Goal: Task Accomplishment & Management: Complete application form

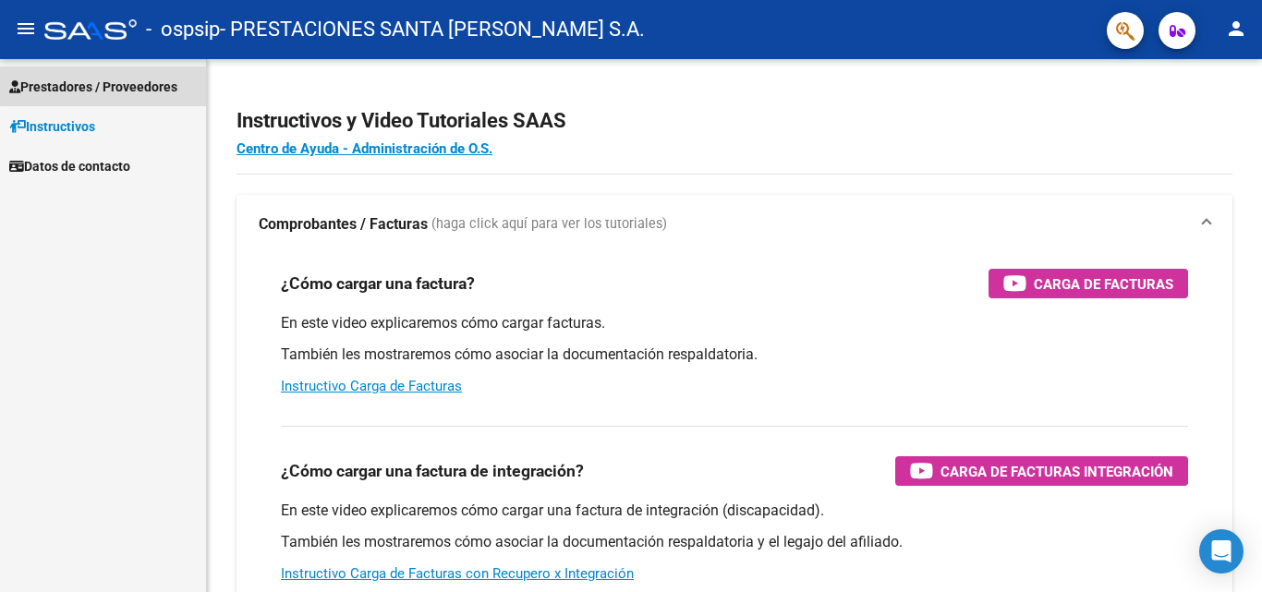
click at [147, 82] on span "Prestadores / Proveedores" at bounding box center [93, 87] width 168 height 20
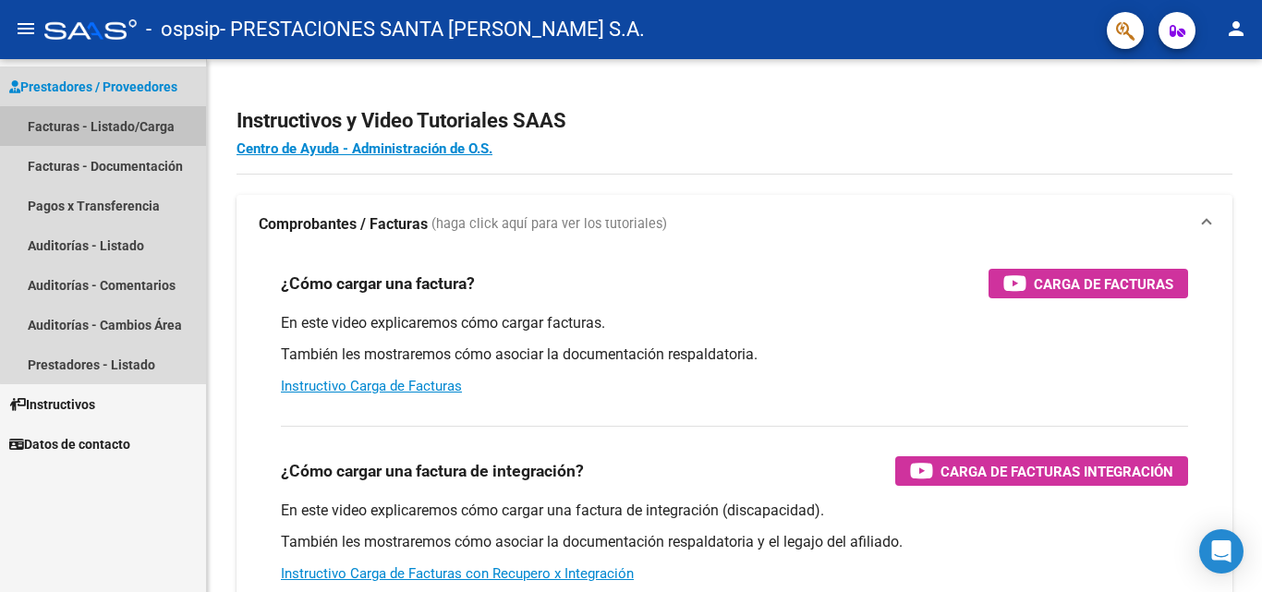
click at [172, 132] on link "Facturas - Listado/Carga" at bounding box center [103, 126] width 206 height 40
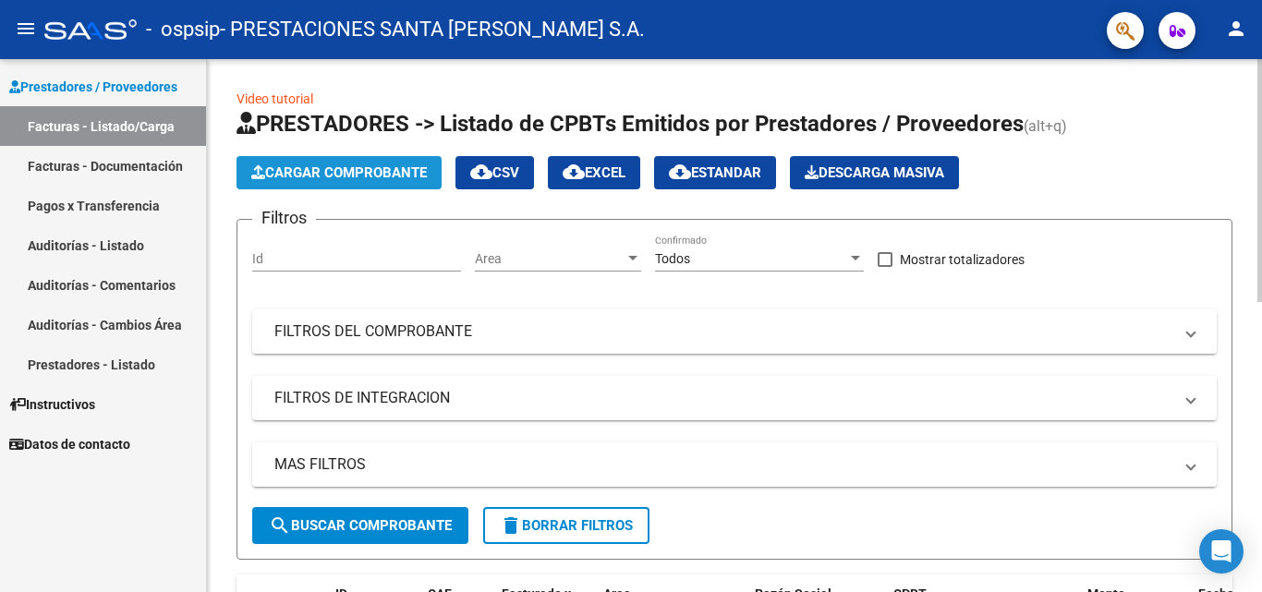
click at [422, 171] on span "Cargar Comprobante" at bounding box center [339, 172] width 176 height 17
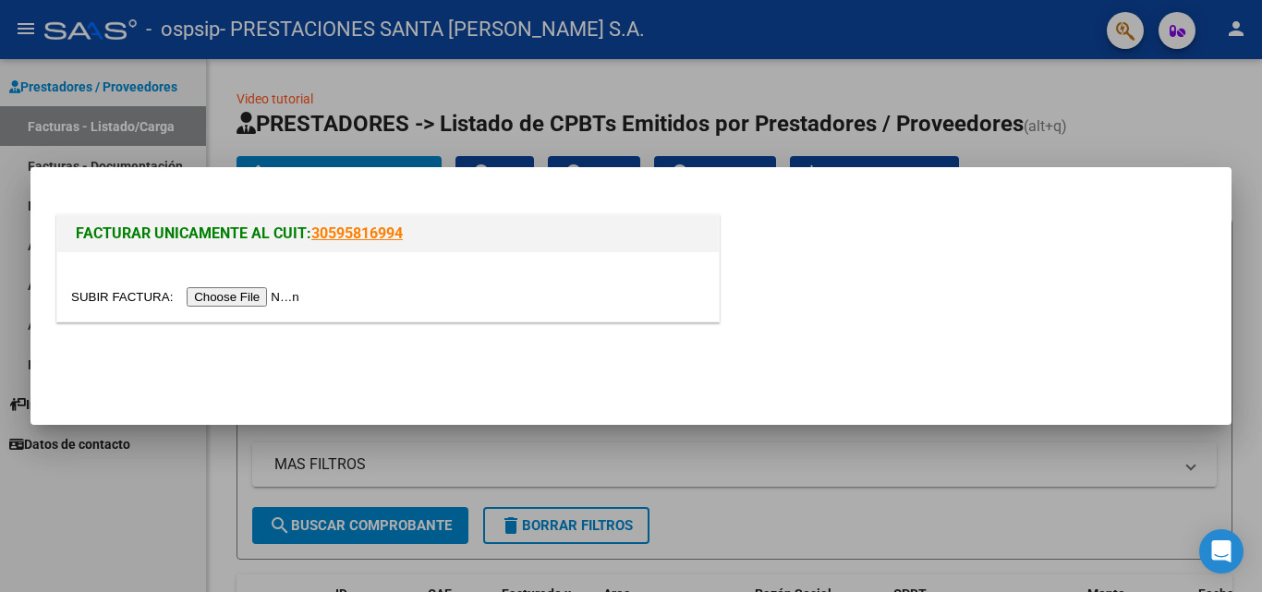
click at [280, 296] on input "file" at bounding box center [188, 296] width 234 height 19
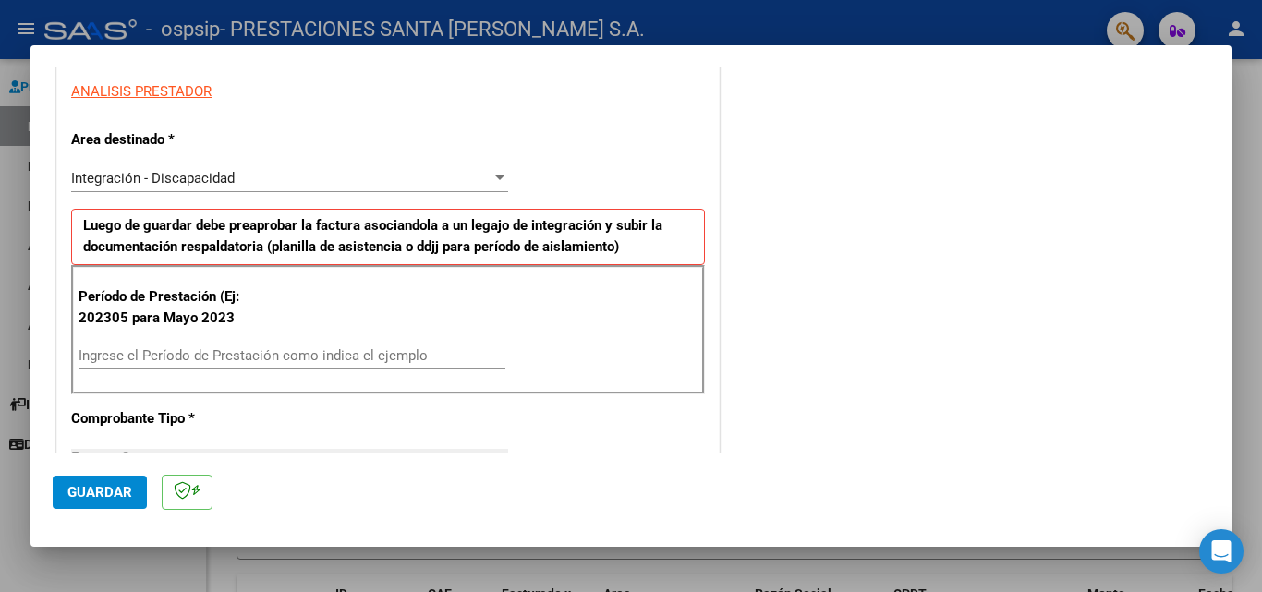
scroll to position [370, 0]
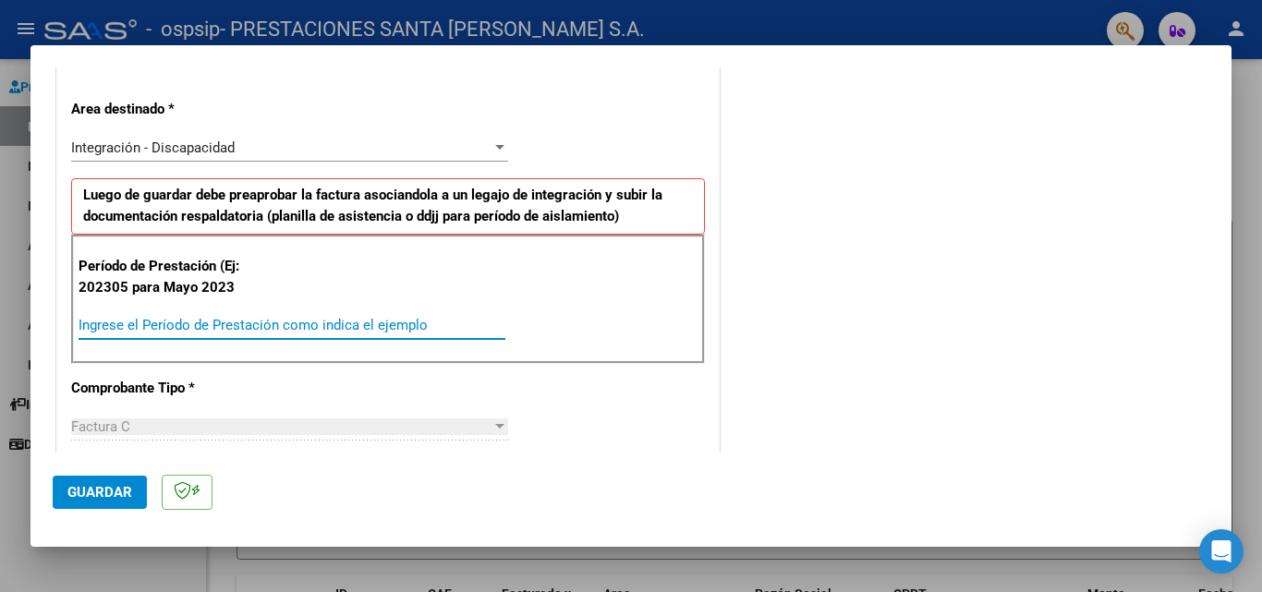
click at [257, 331] on input "Ingrese el Período de Prestación como indica el ejemplo" at bounding box center [292, 325] width 427 height 17
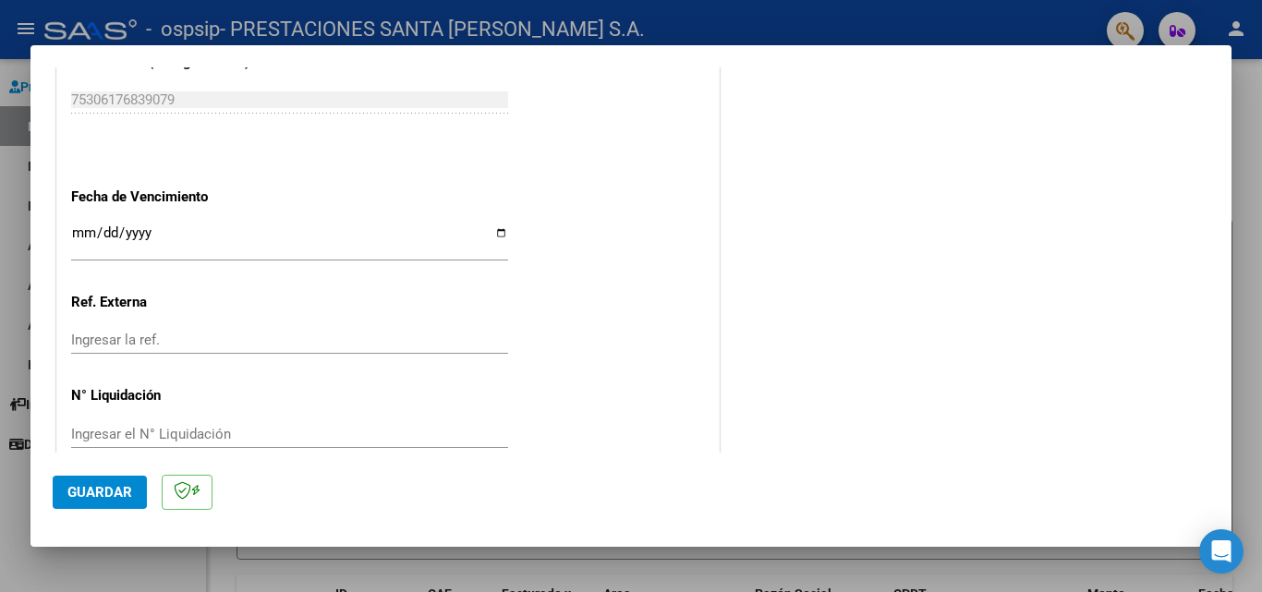
scroll to position [1201, 0]
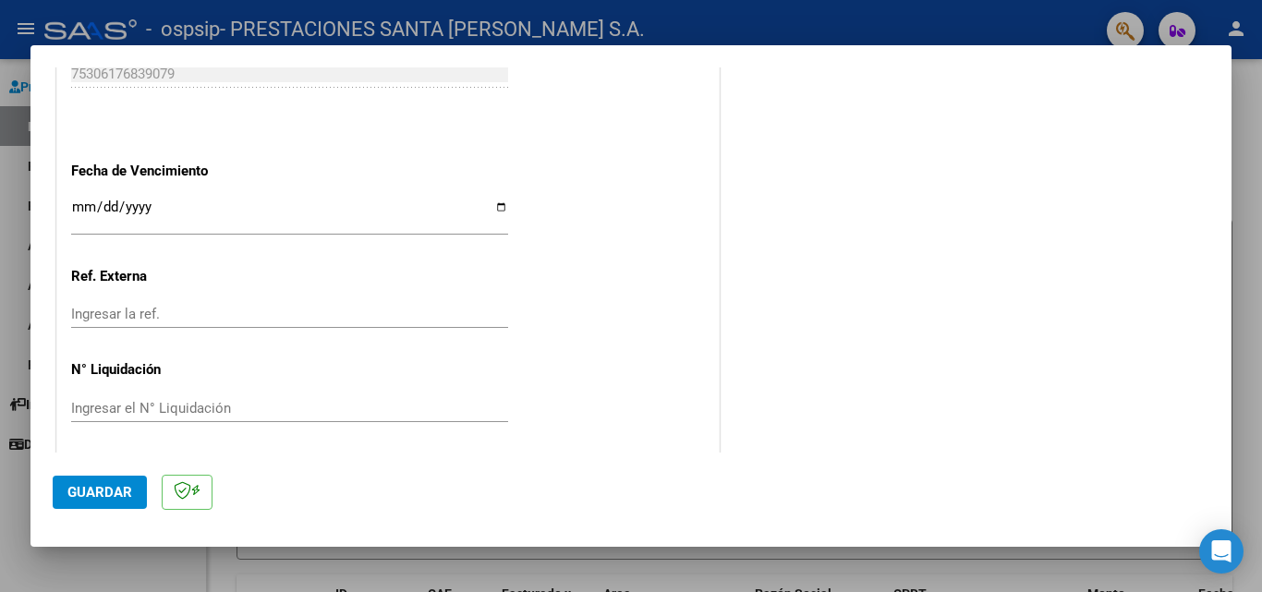
type input "202507"
click at [496, 209] on input "Ingresar la fecha" at bounding box center [289, 215] width 437 height 30
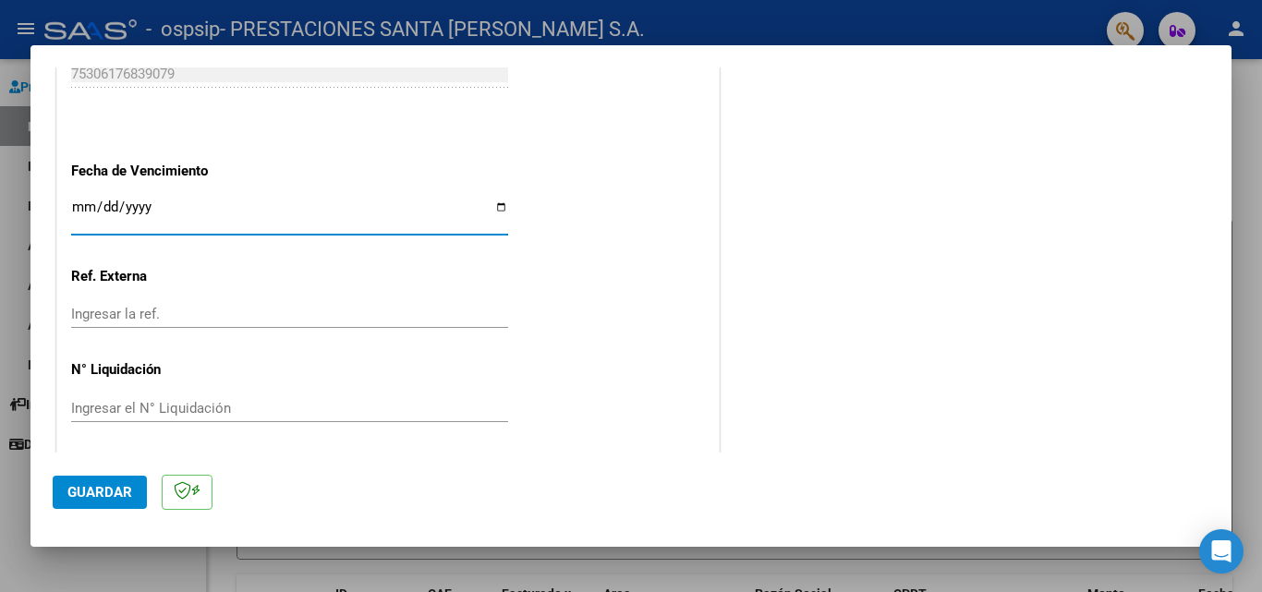
type input "[DATE]"
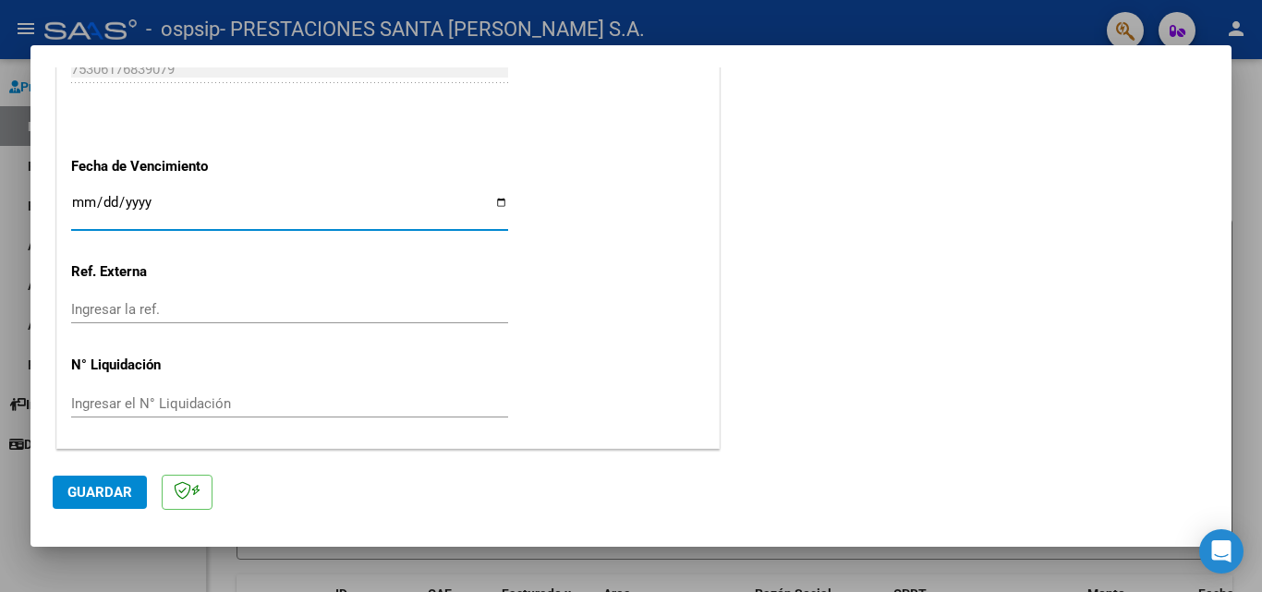
click at [104, 492] on span "Guardar" at bounding box center [99, 492] width 65 height 17
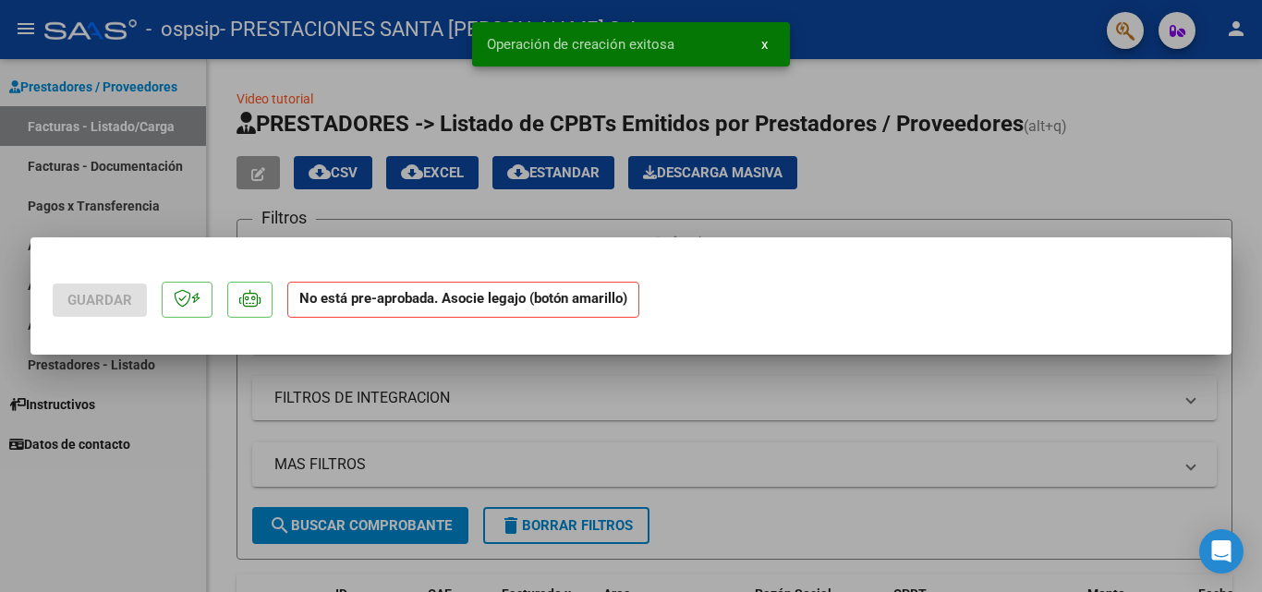
scroll to position [0, 0]
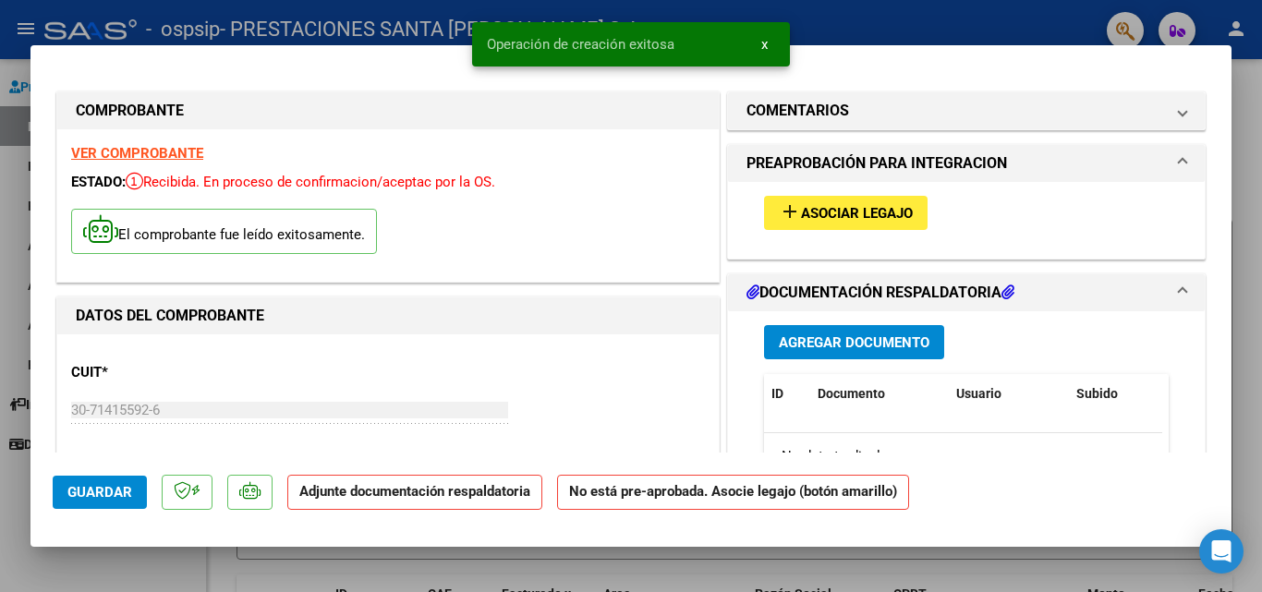
click at [817, 214] on span "Asociar Legajo" at bounding box center [857, 213] width 112 height 17
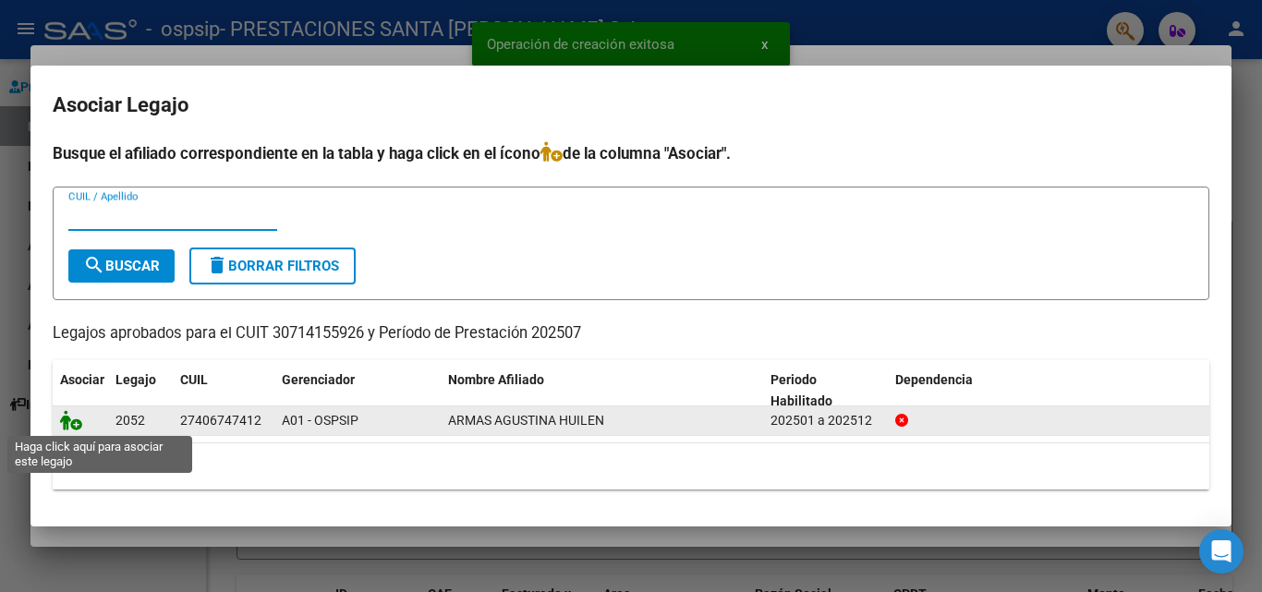
click at [73, 426] on icon at bounding box center [71, 420] width 22 height 20
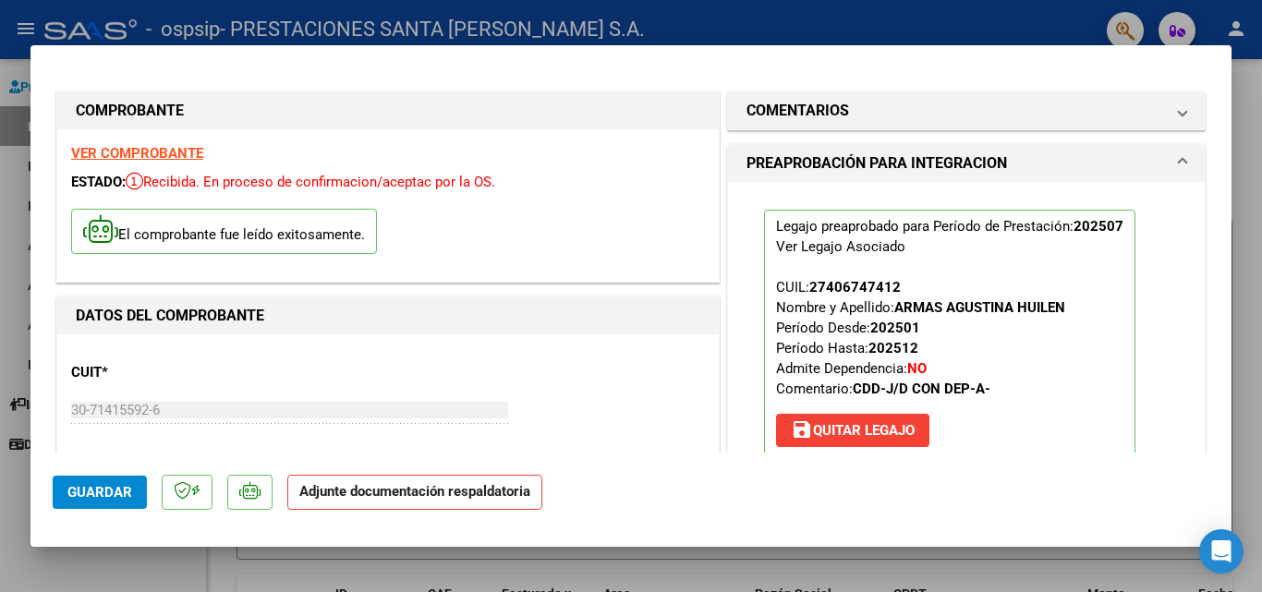
click at [439, 497] on strong "Adjunte documentación respaldatoria" at bounding box center [414, 491] width 231 height 17
click at [126, 501] on button "Guardar" at bounding box center [100, 492] width 94 height 33
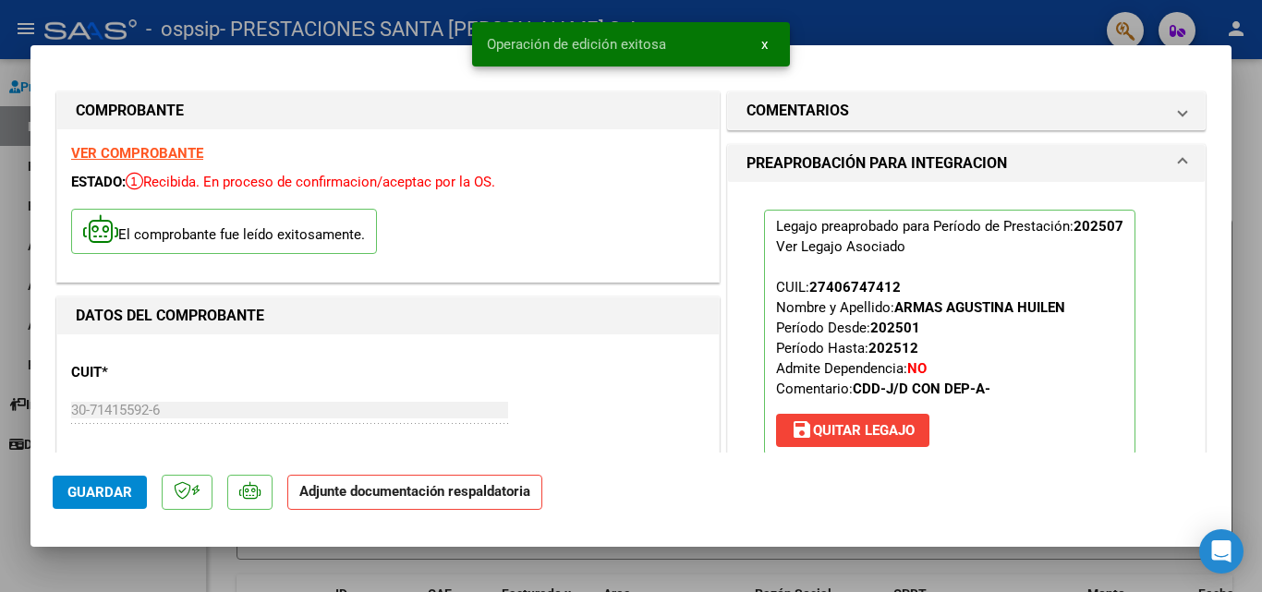
click at [498, 491] on strong "Adjunte documentación respaldatoria" at bounding box center [414, 491] width 231 height 17
click at [1243, 129] on div at bounding box center [631, 296] width 1262 height 592
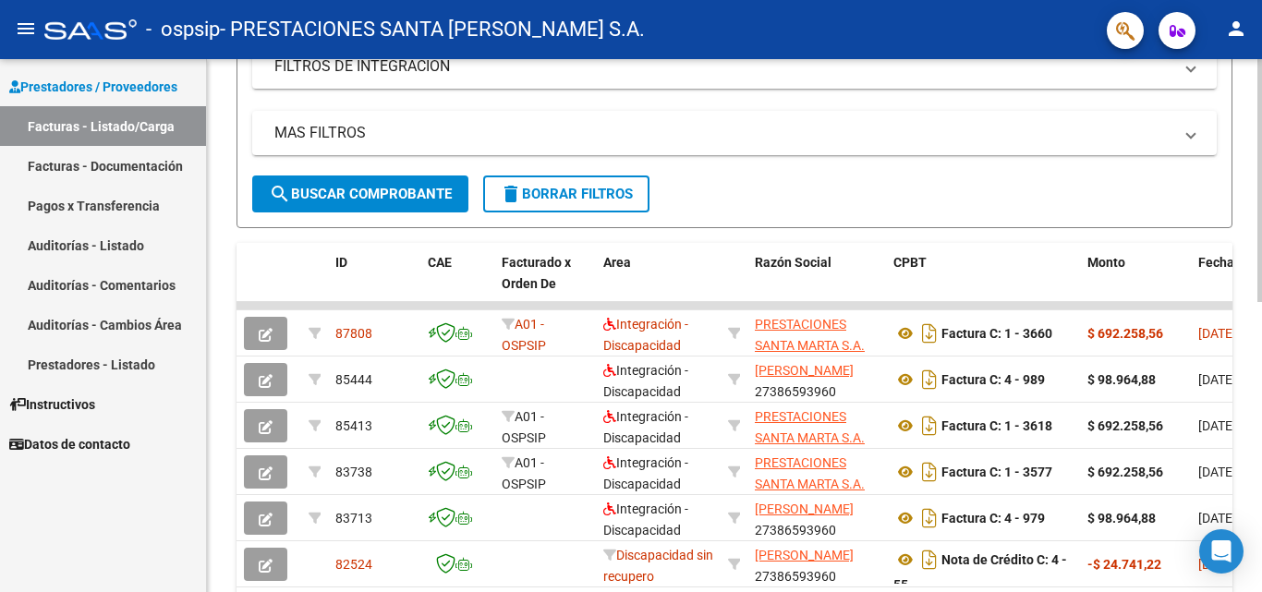
scroll to position [361, 0]
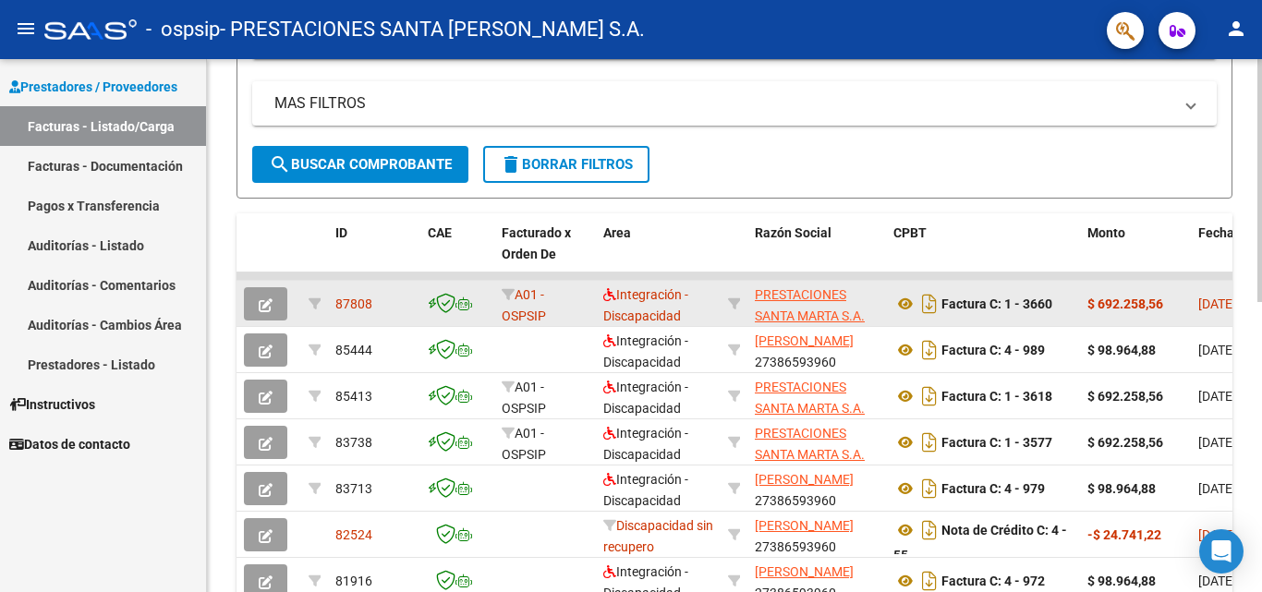
click at [275, 299] on button "button" at bounding box center [265, 303] width 43 height 33
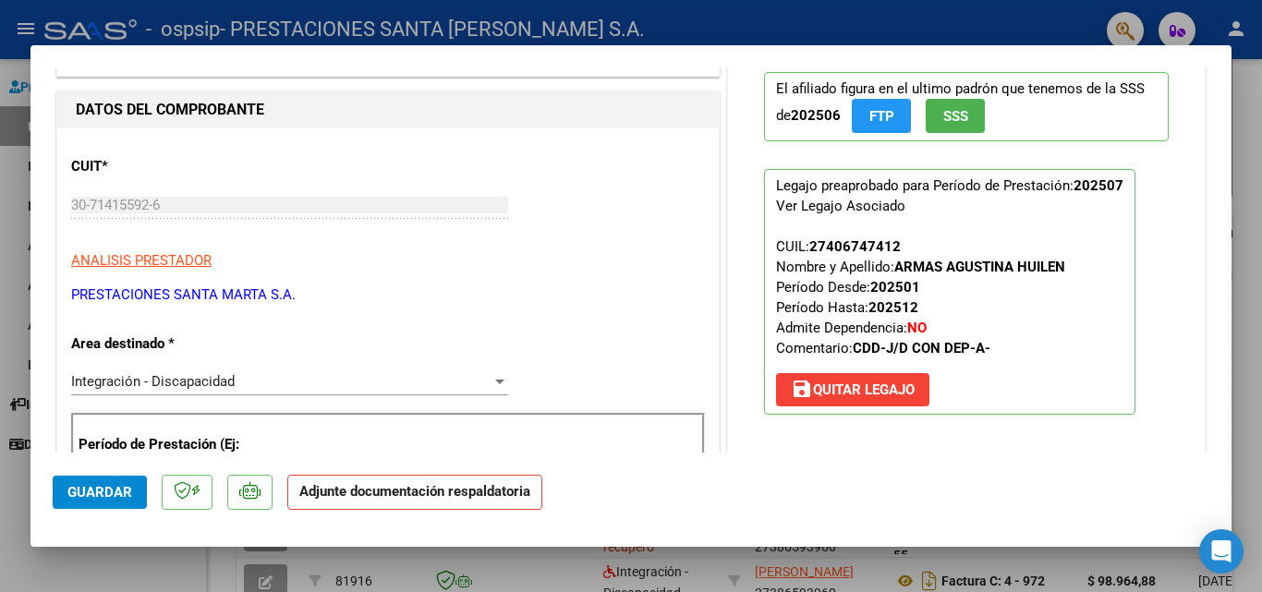
scroll to position [185, 0]
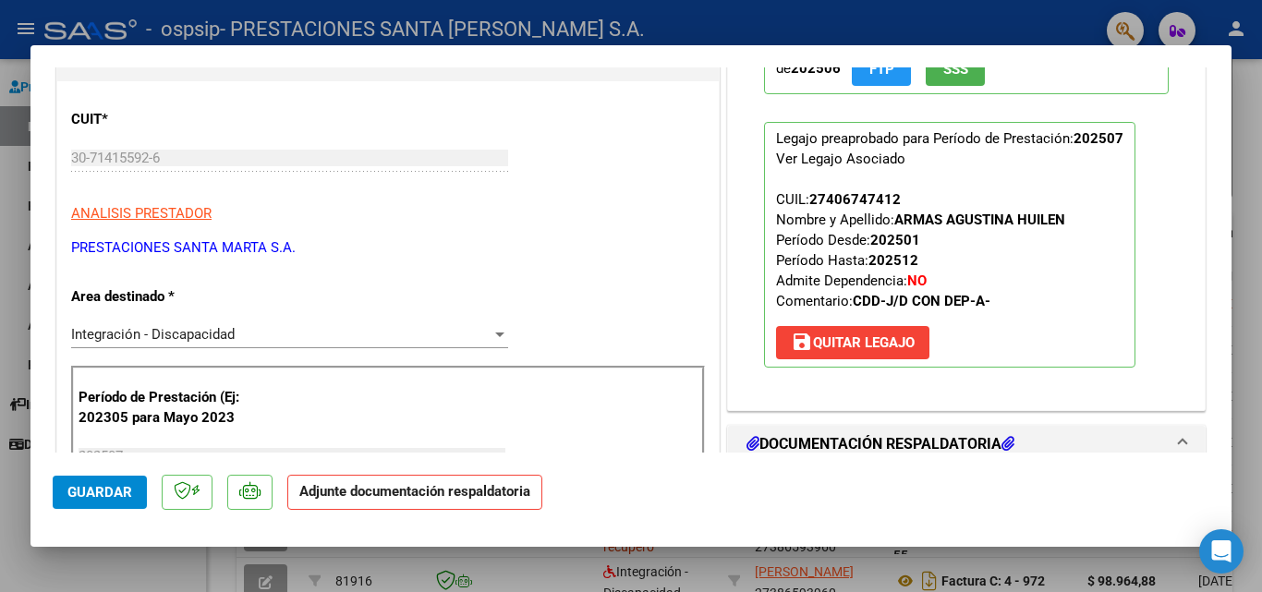
click at [462, 491] on strong "Adjunte documentación respaldatoria" at bounding box center [414, 491] width 231 height 17
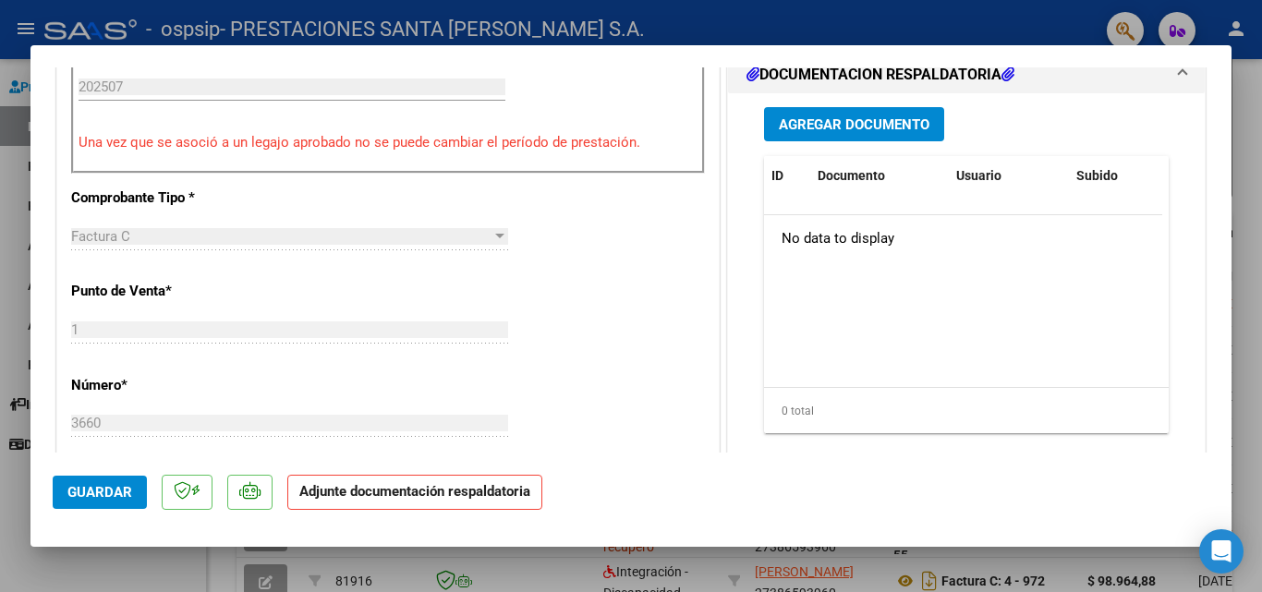
scroll to position [462, 0]
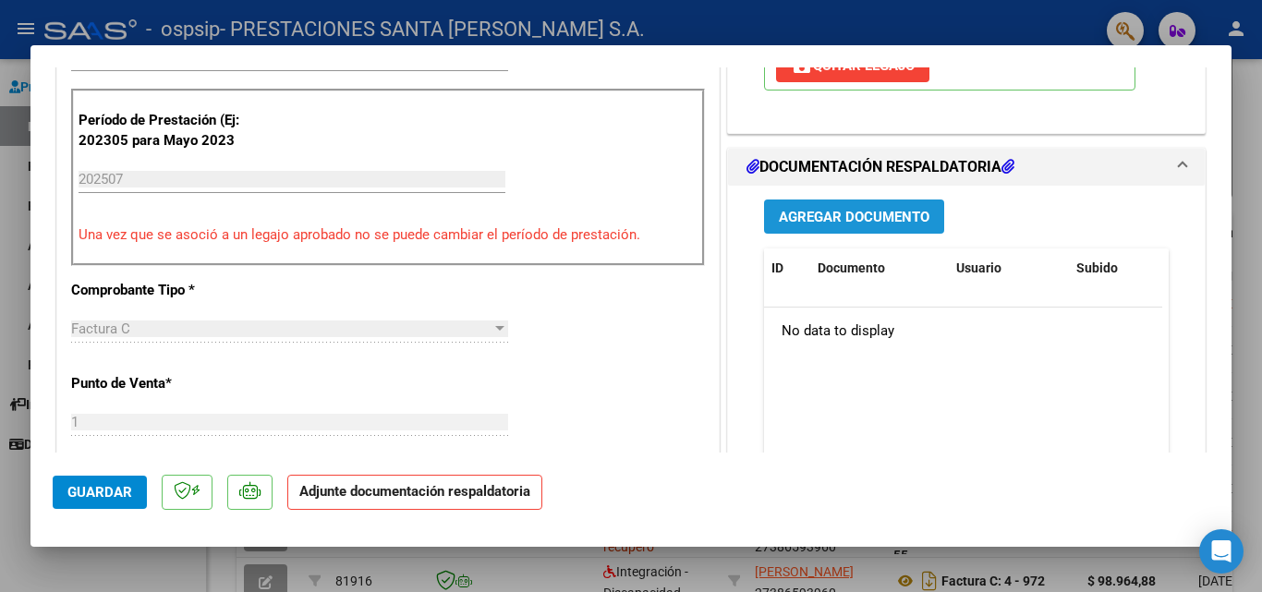
click at [888, 218] on span "Agregar Documento" at bounding box center [854, 217] width 151 height 17
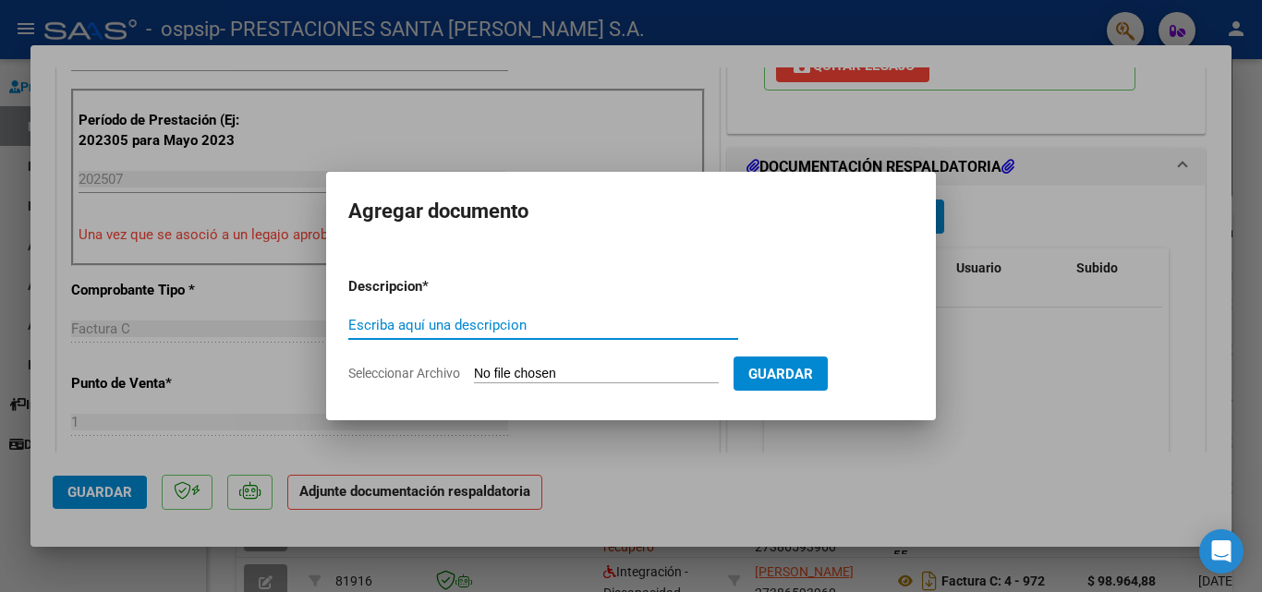
click at [535, 371] on input "Seleccionar Archivo" at bounding box center [596, 375] width 245 height 18
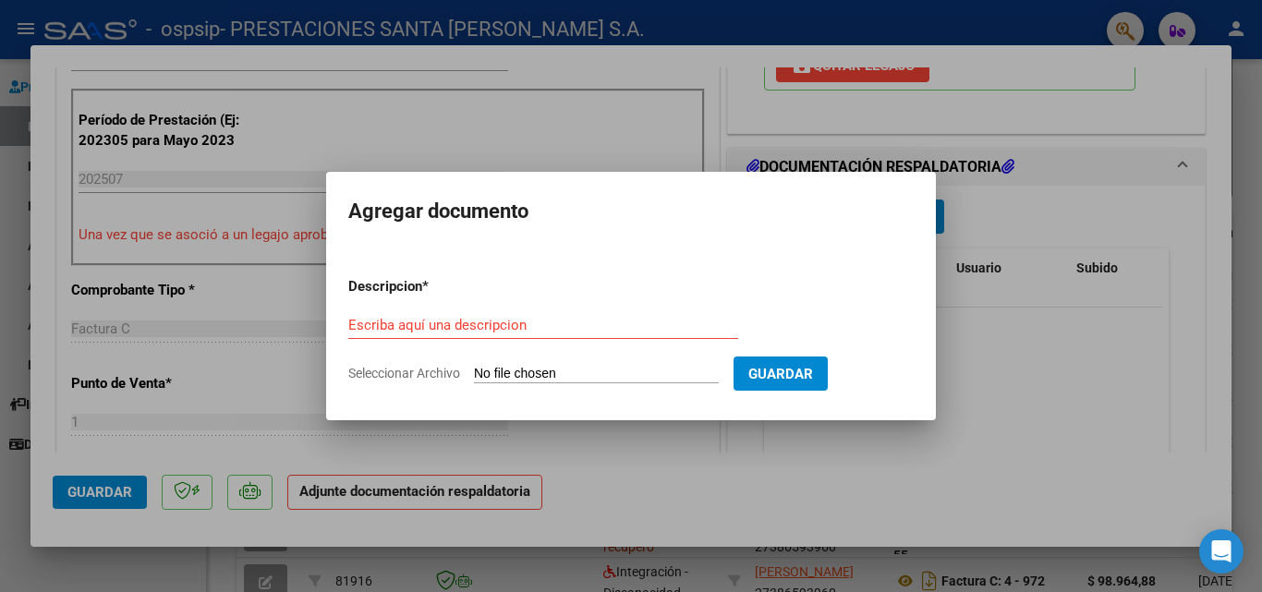
type input "C:\fakepath\[PERSON_NAME]. Consentimiento Informado mes de [DATE]..pdf"
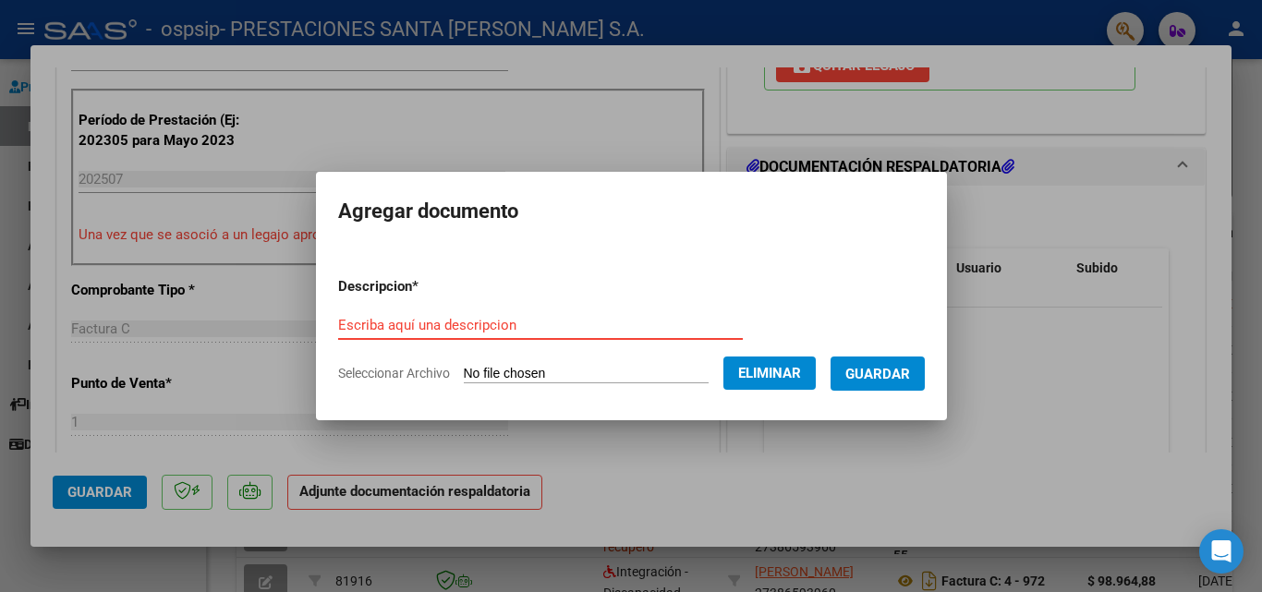
click at [394, 318] on input "Escriba aquí una descripcion" at bounding box center [540, 325] width 405 height 17
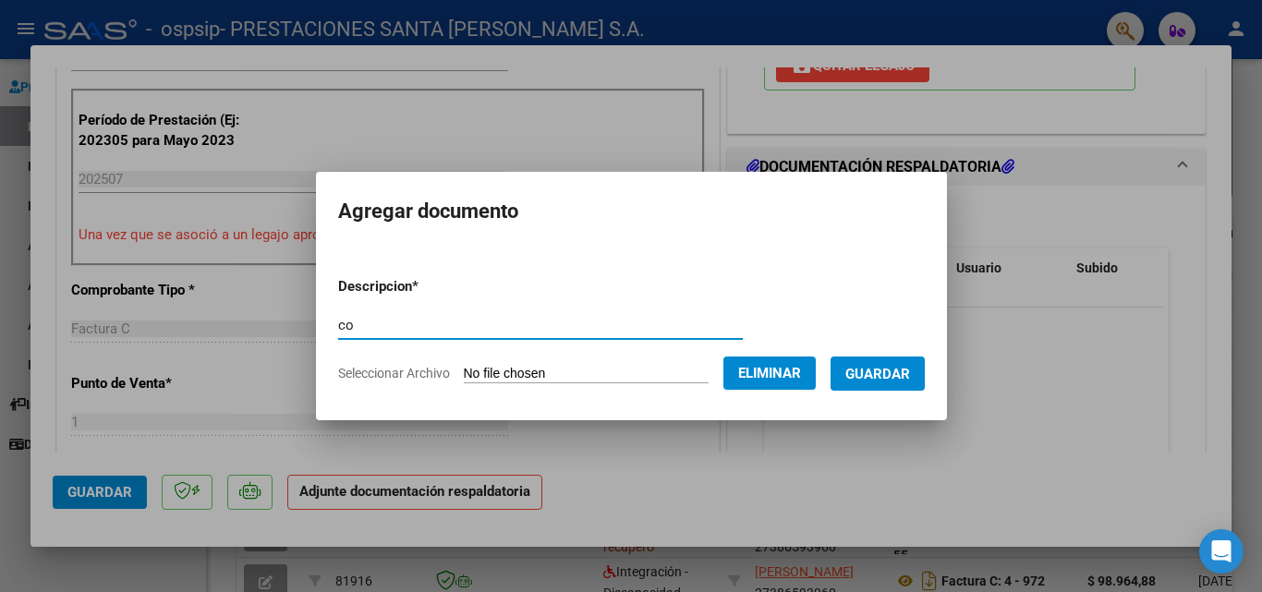
type input "c"
type input "Consentimiento informado"
click at [874, 375] on span "Guardar" at bounding box center [878, 374] width 65 height 17
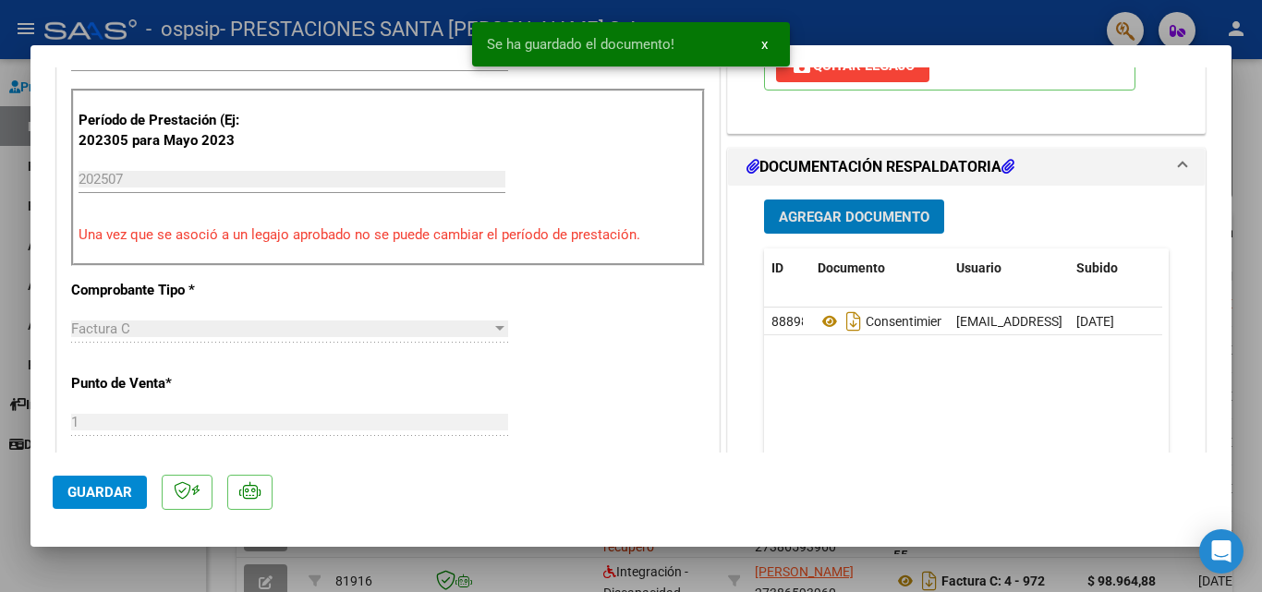
click at [838, 213] on span "Agregar Documento" at bounding box center [854, 217] width 151 height 17
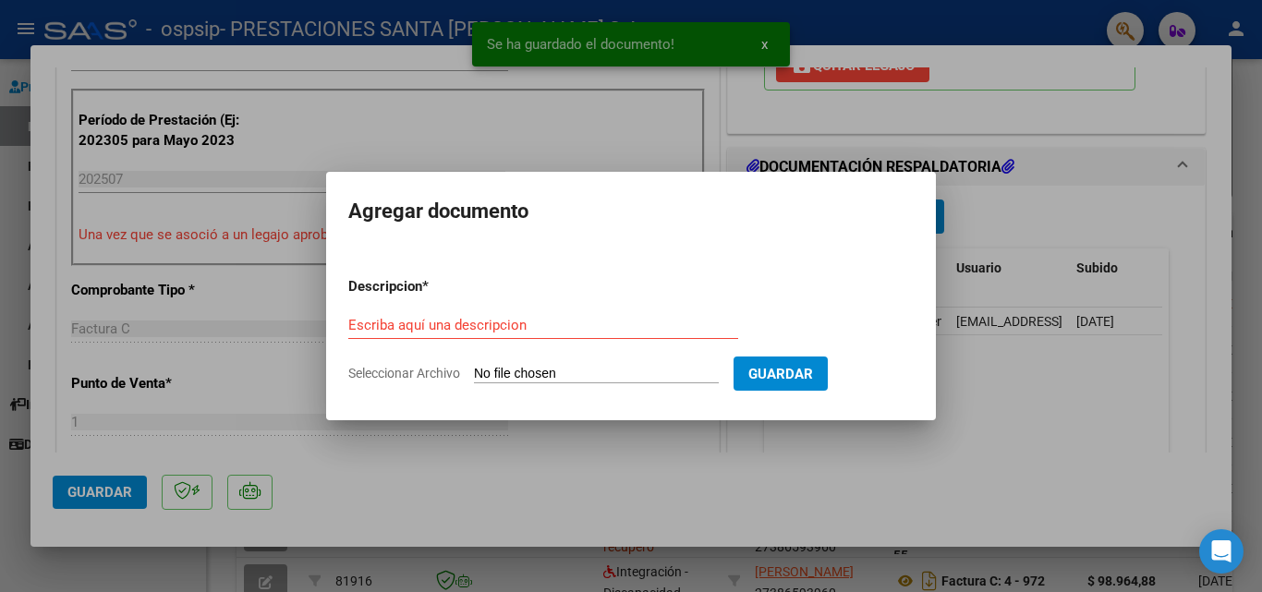
click at [520, 372] on input "Seleccionar Archivo" at bounding box center [596, 375] width 245 height 18
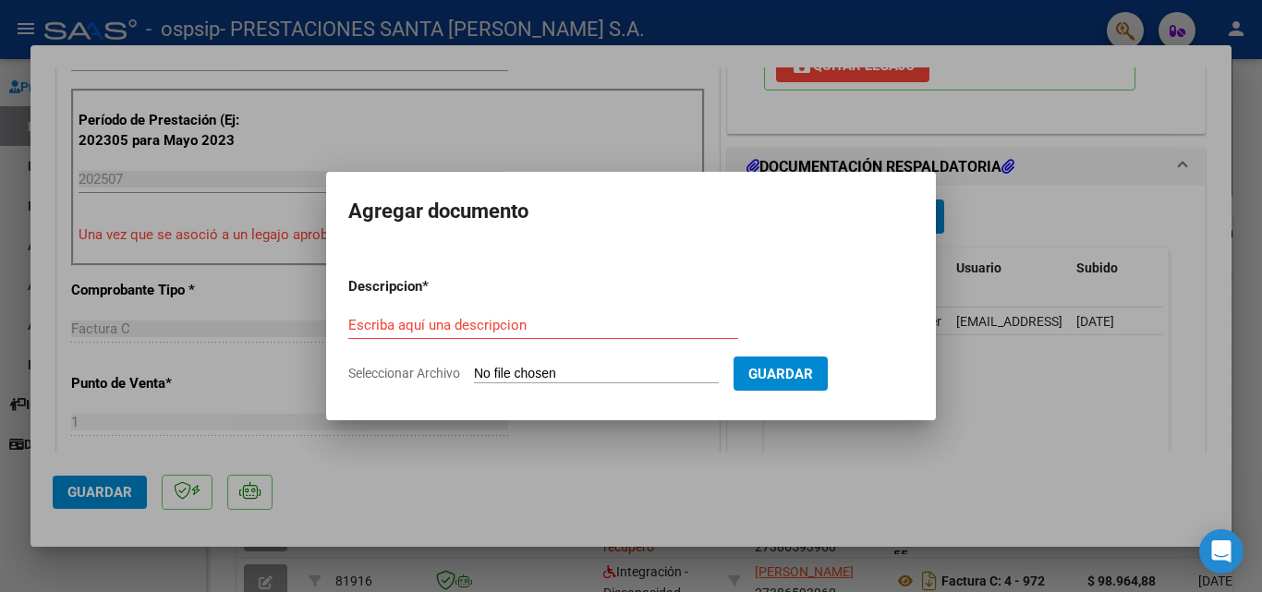
type input "C:\fakepath\[PERSON_NAME].Planilla de asistencia mes de [DATE]..pdf"
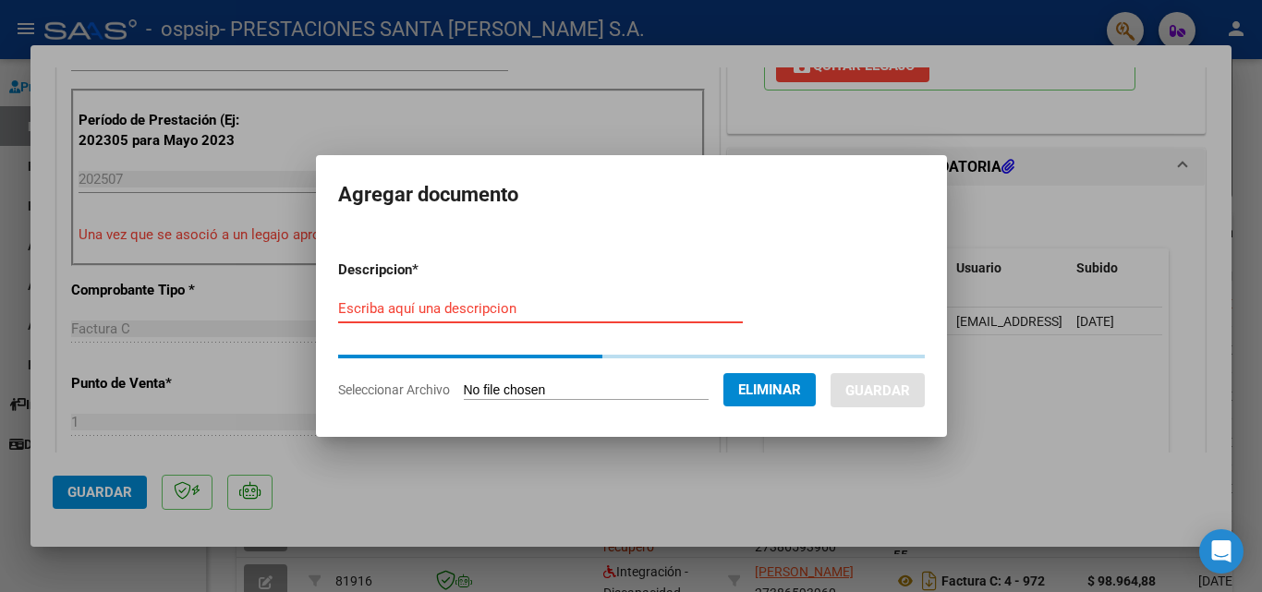
click at [431, 309] on input "Escriba aquí una descripcion" at bounding box center [540, 308] width 405 height 17
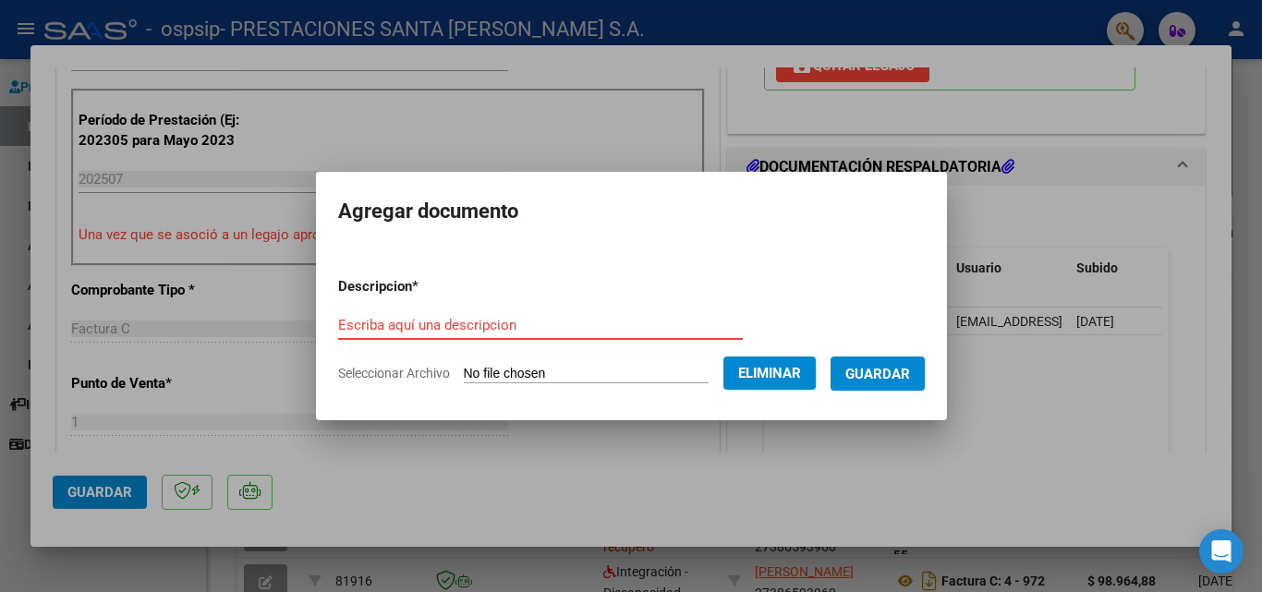
type input "p"
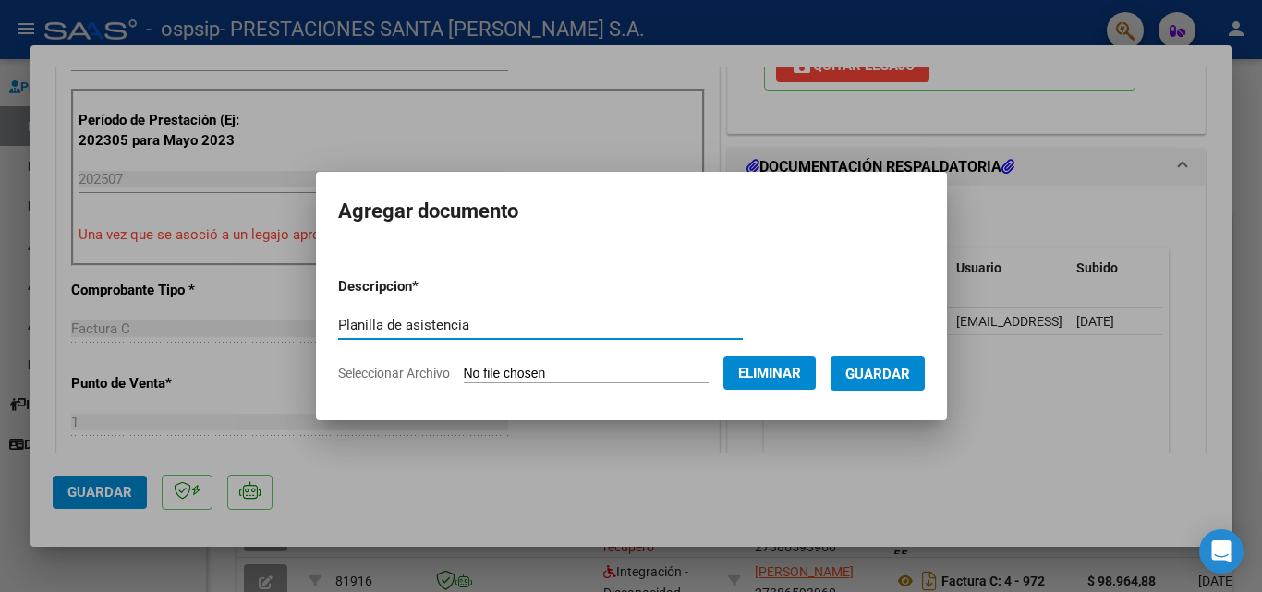
type input "Planilla de asistencia"
click at [867, 379] on span "Guardar" at bounding box center [878, 374] width 65 height 17
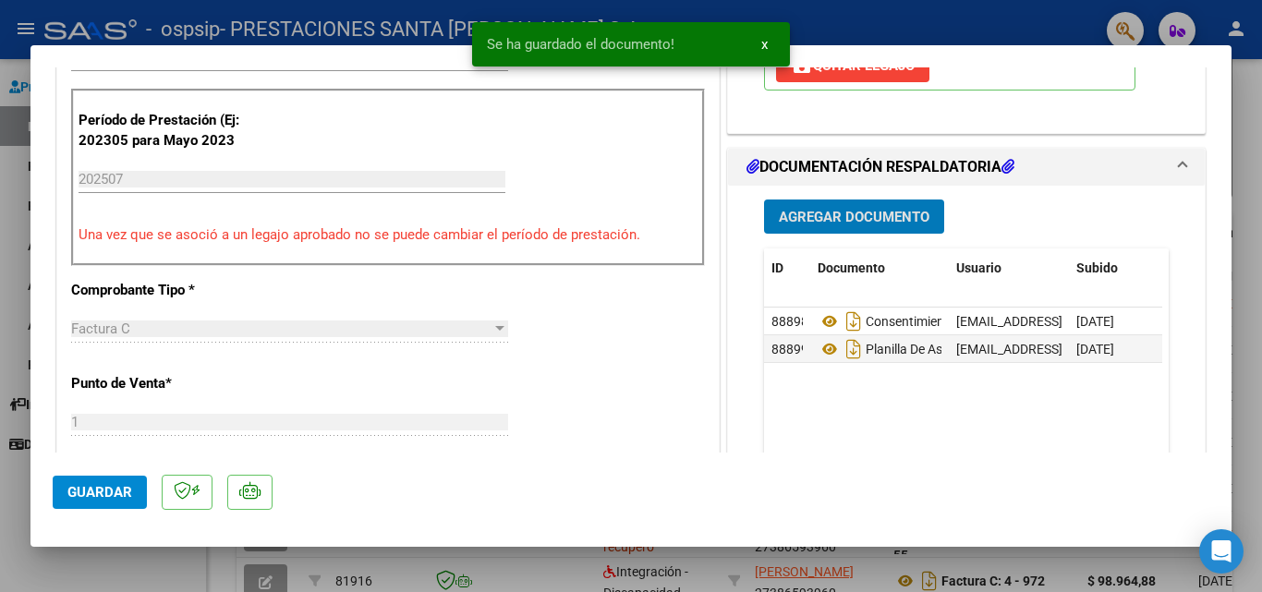
click at [863, 226] on button "Agregar Documento" at bounding box center [854, 217] width 180 height 34
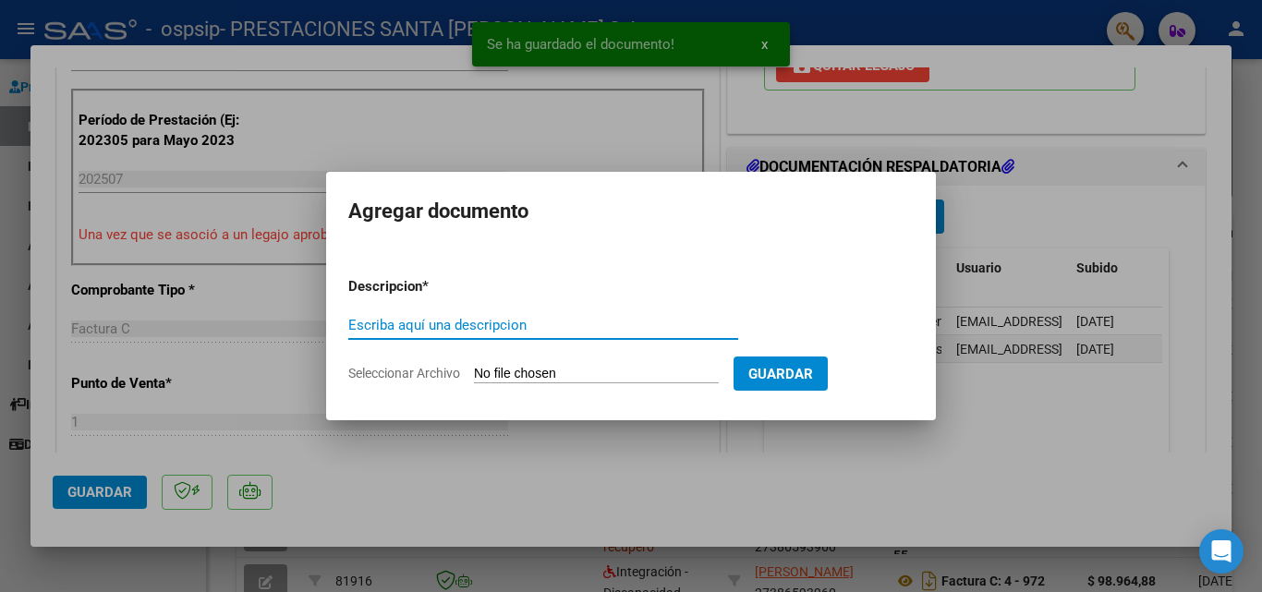
click at [515, 374] on input "Seleccionar Archivo" at bounding box center [596, 375] width 245 height 18
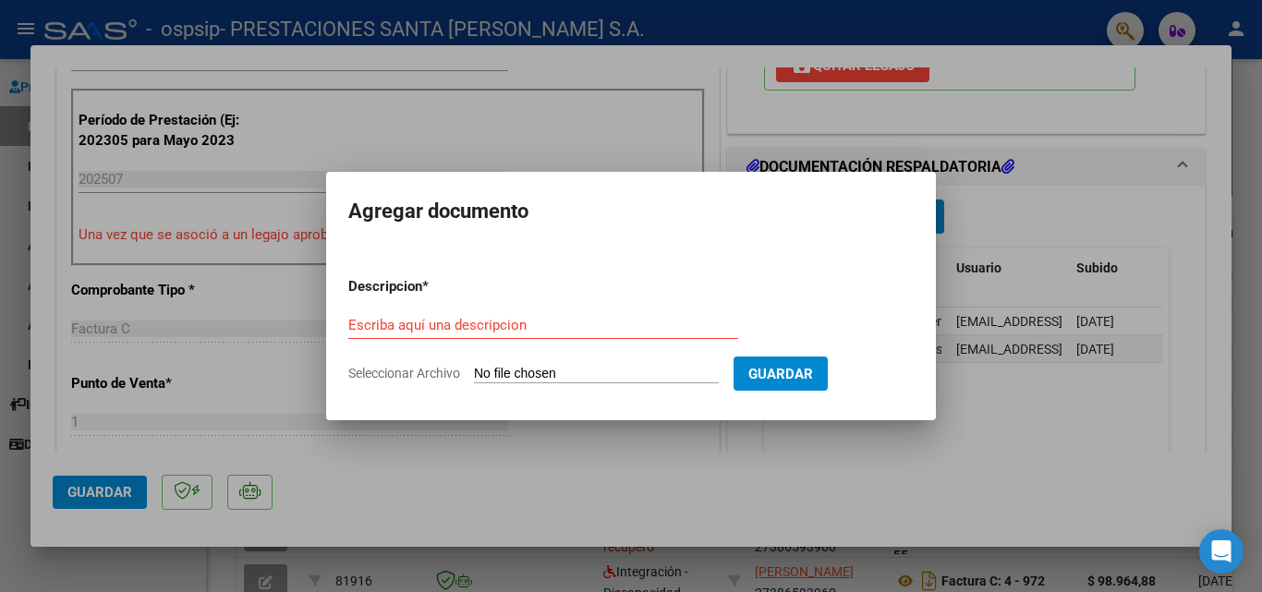
type input "C:\fakepath\[PERSON_NAME]. Concurrencia mes de [DATE]..pdf"
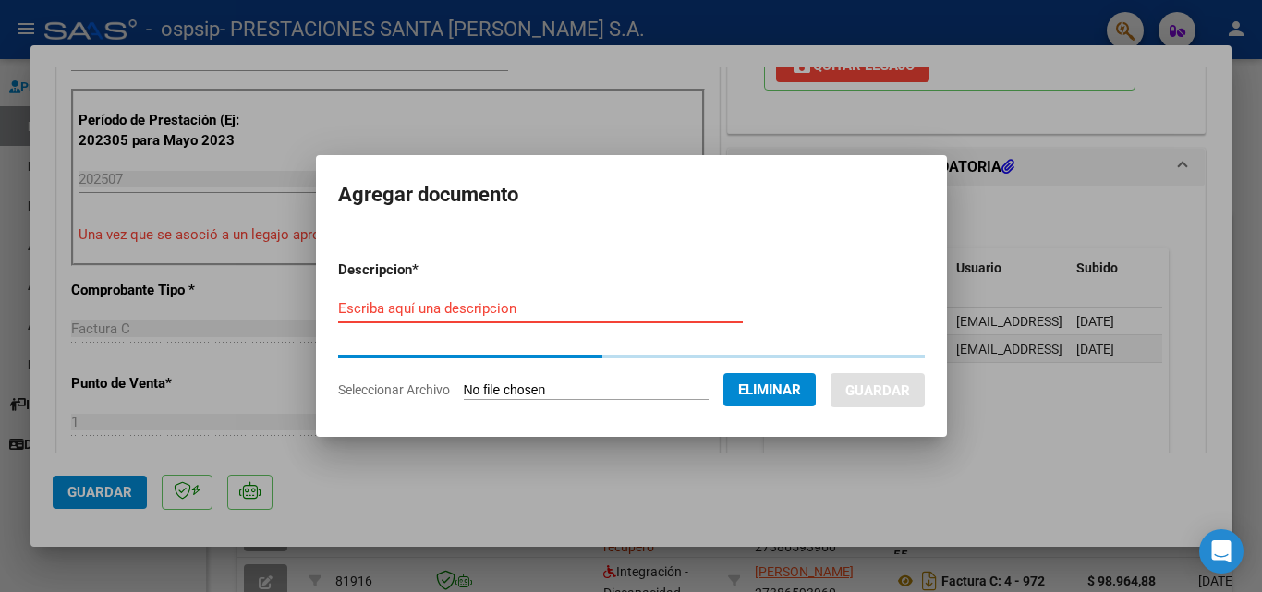
click at [414, 303] on input "Escriba aquí una descripcion" at bounding box center [540, 308] width 405 height 17
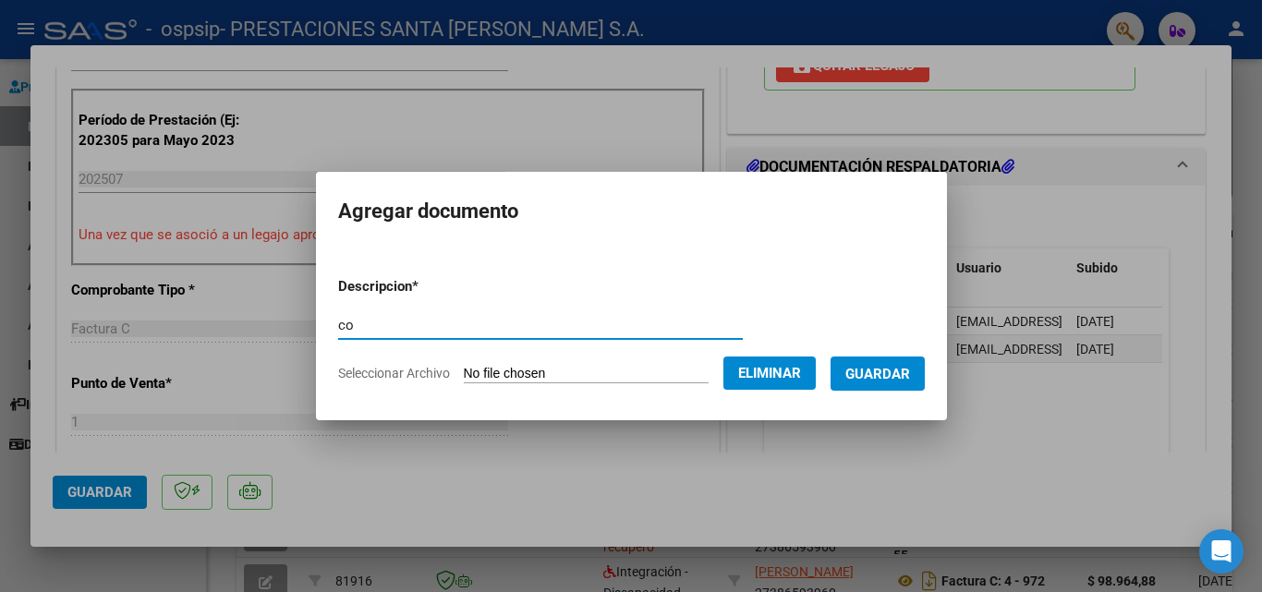
type input "c"
type input "Concurrencia"
click at [871, 370] on span "Guardar" at bounding box center [878, 374] width 65 height 17
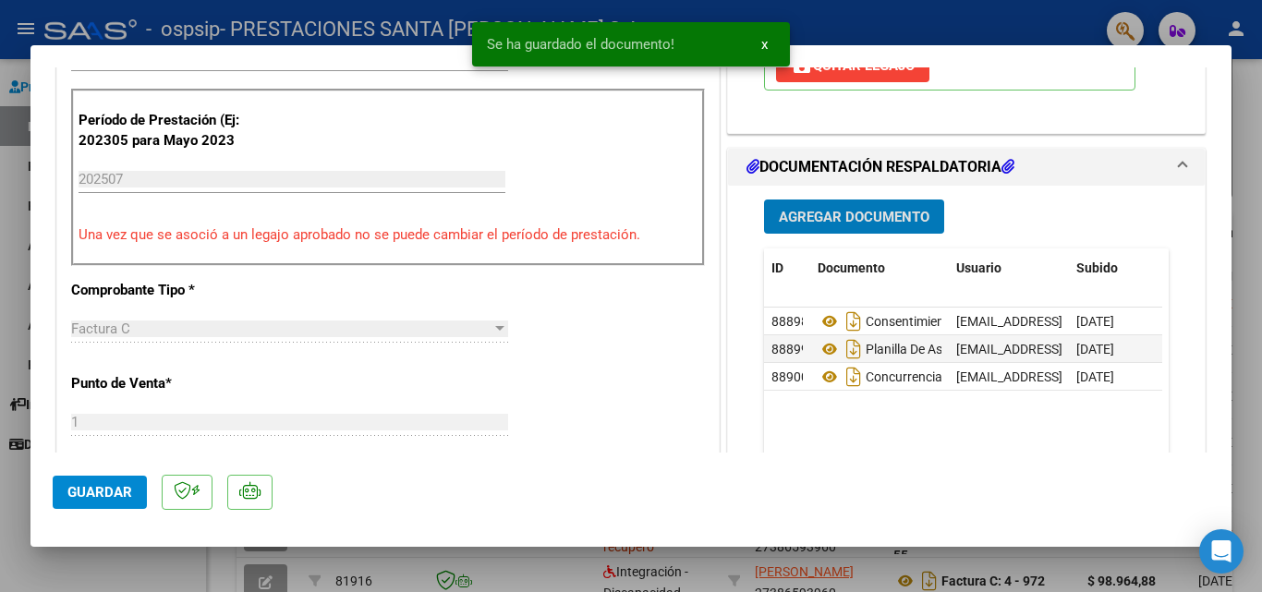
click at [835, 213] on span "Agregar Documento" at bounding box center [854, 217] width 151 height 17
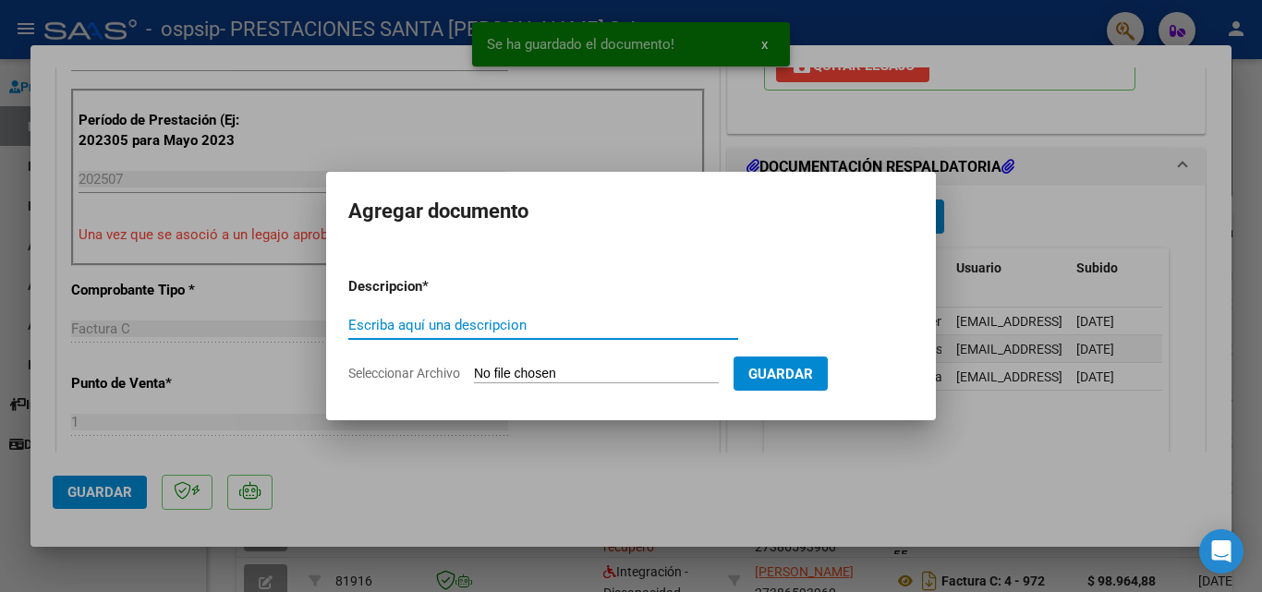
click at [575, 371] on input "Seleccionar Archivo" at bounding box center [596, 375] width 245 height 18
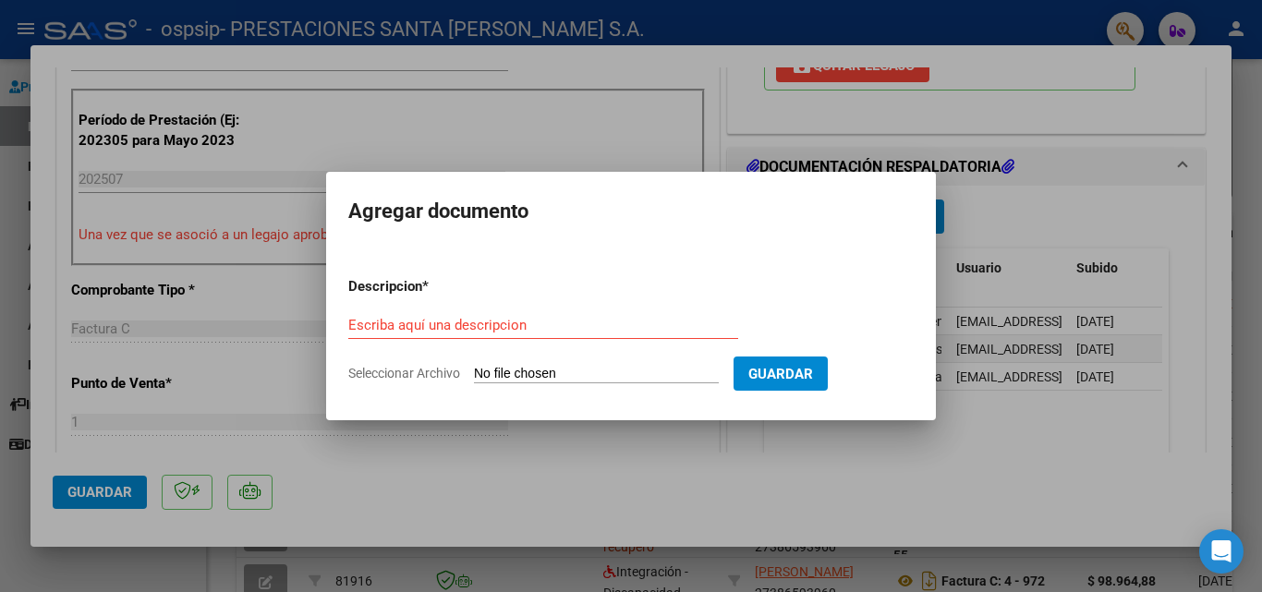
type input "C:\fakepath\Armas, A. - Informe Semestral 2025.pdf"
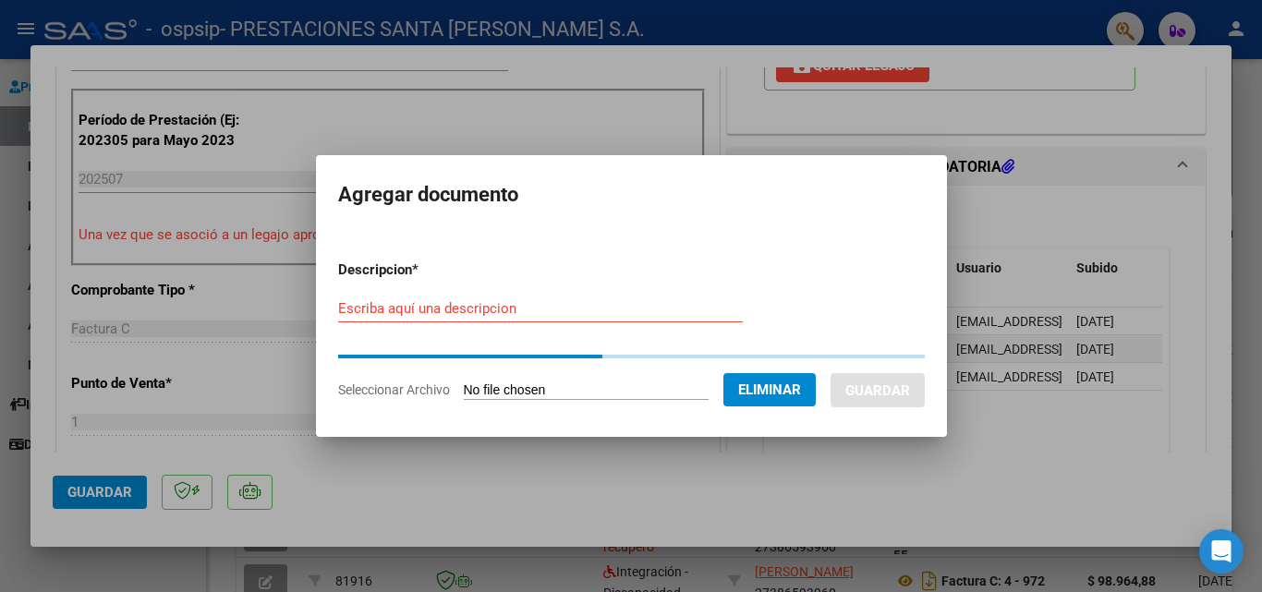
click at [384, 311] on input "Escriba aquí una descripcion" at bounding box center [540, 308] width 405 height 17
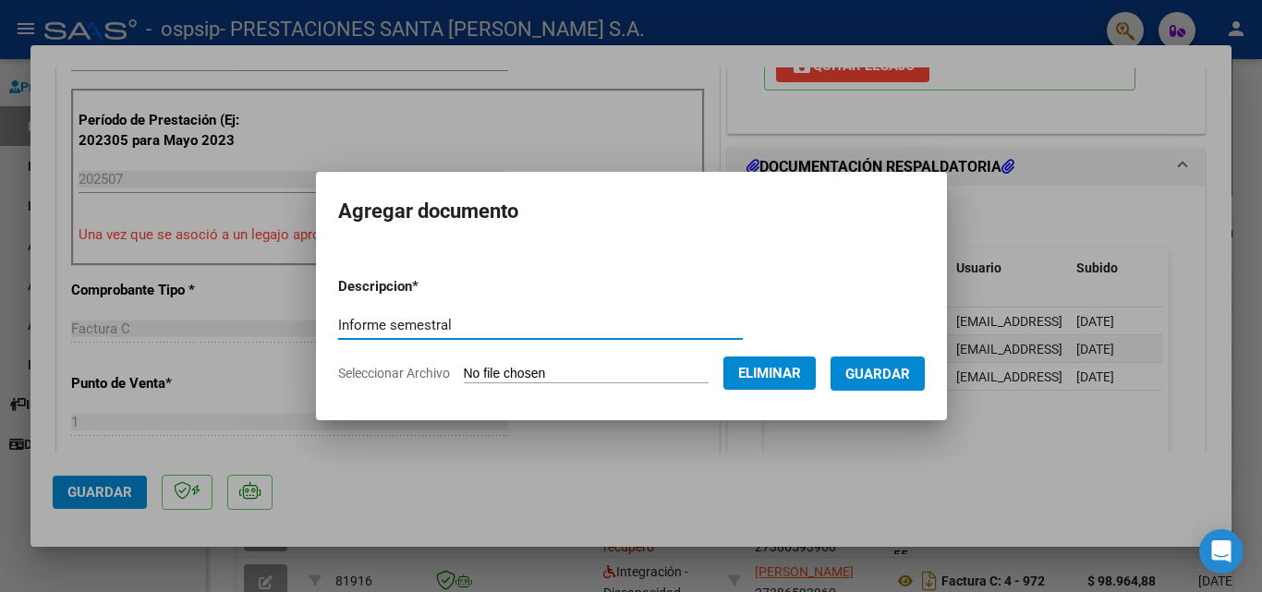
type input "Informe semestral"
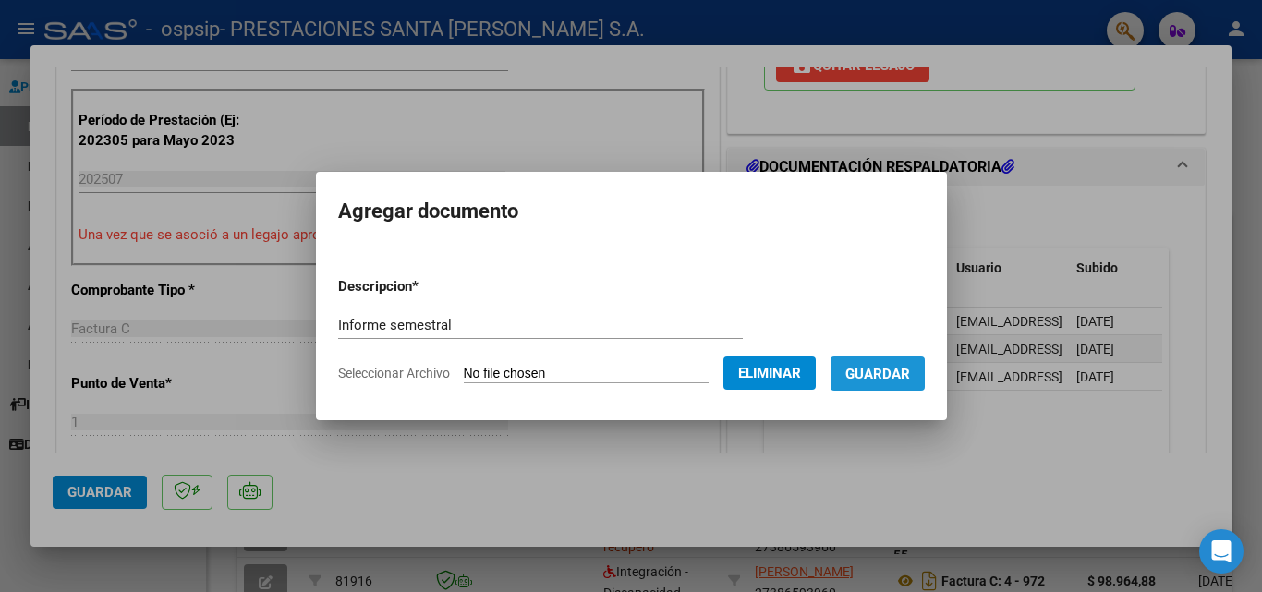
click at [872, 384] on button "Guardar" at bounding box center [878, 374] width 94 height 34
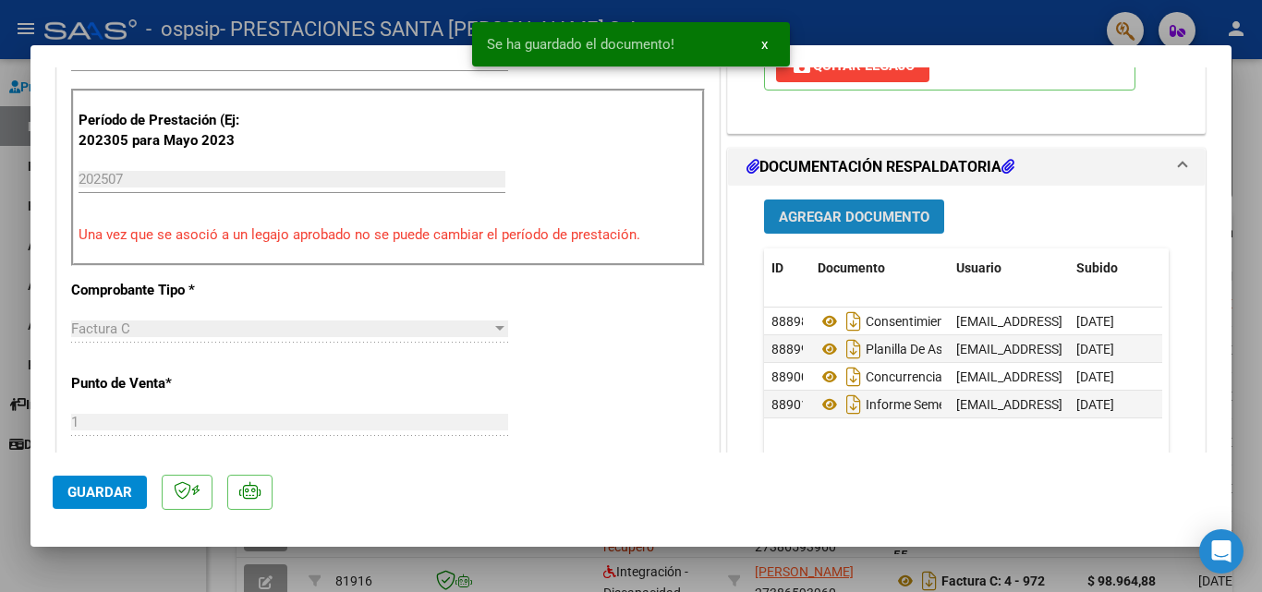
click at [809, 213] on span "Agregar Documento" at bounding box center [854, 217] width 151 height 17
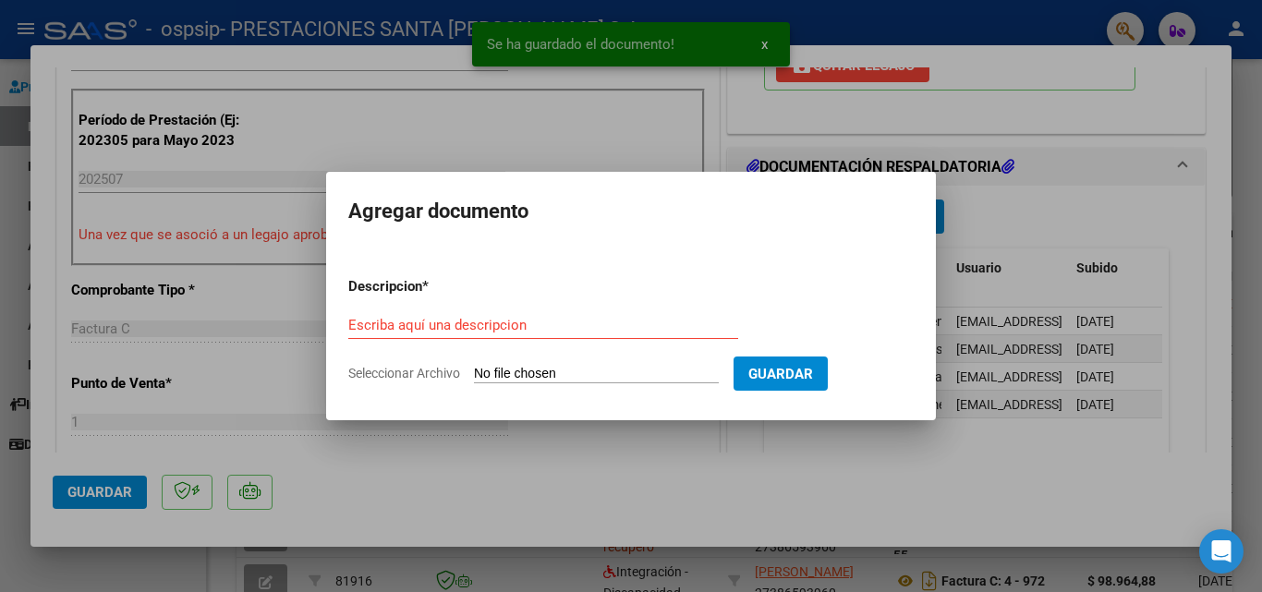
click at [519, 375] on input "Seleccionar Archivo" at bounding box center [596, 375] width 245 height 18
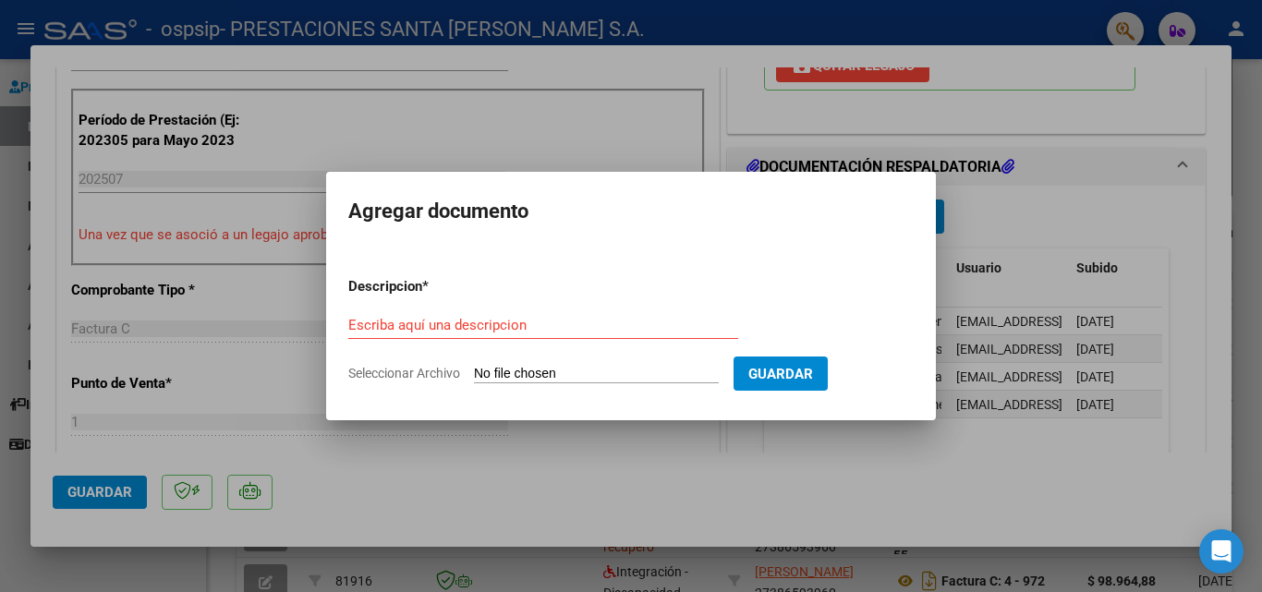
type input "C:\fakepath\Armas, A.-CUD.pdf"
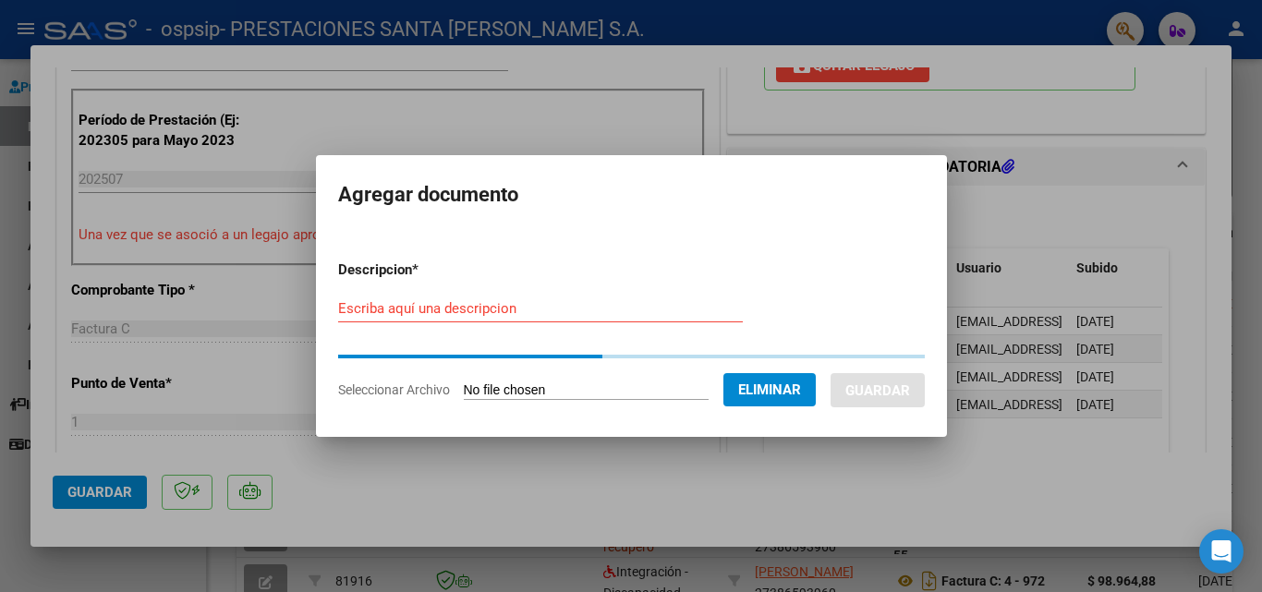
click at [365, 316] on input "Escriba aquí una descripcion" at bounding box center [540, 308] width 405 height 17
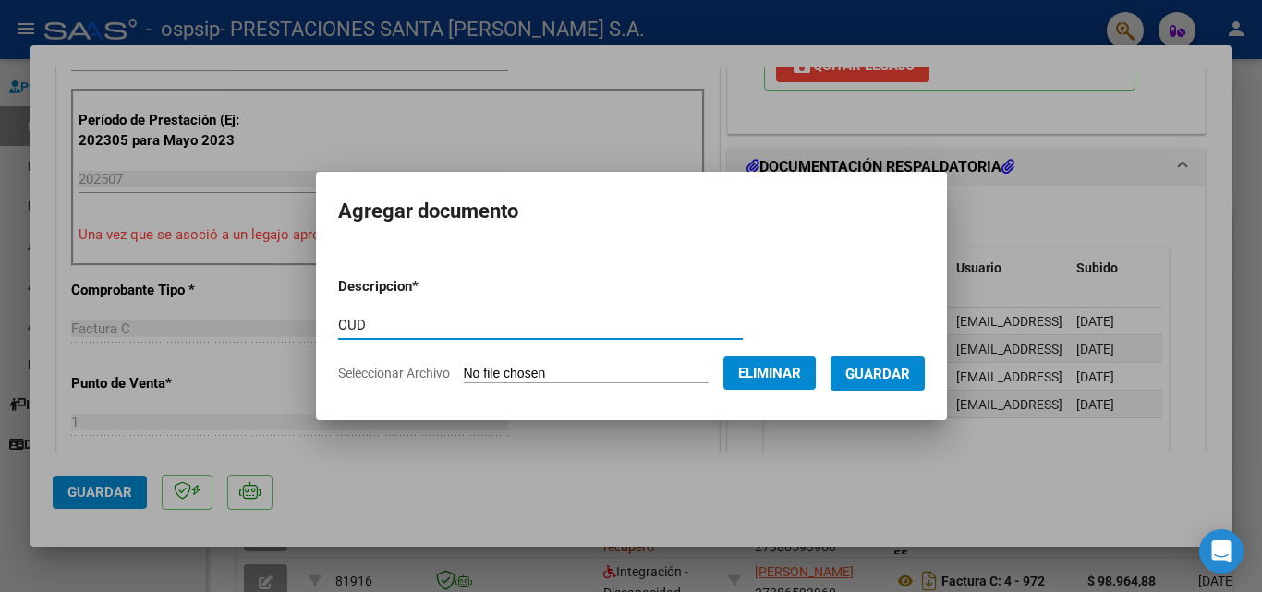
type input "CUD"
click at [889, 371] on span "Guardar" at bounding box center [878, 374] width 65 height 17
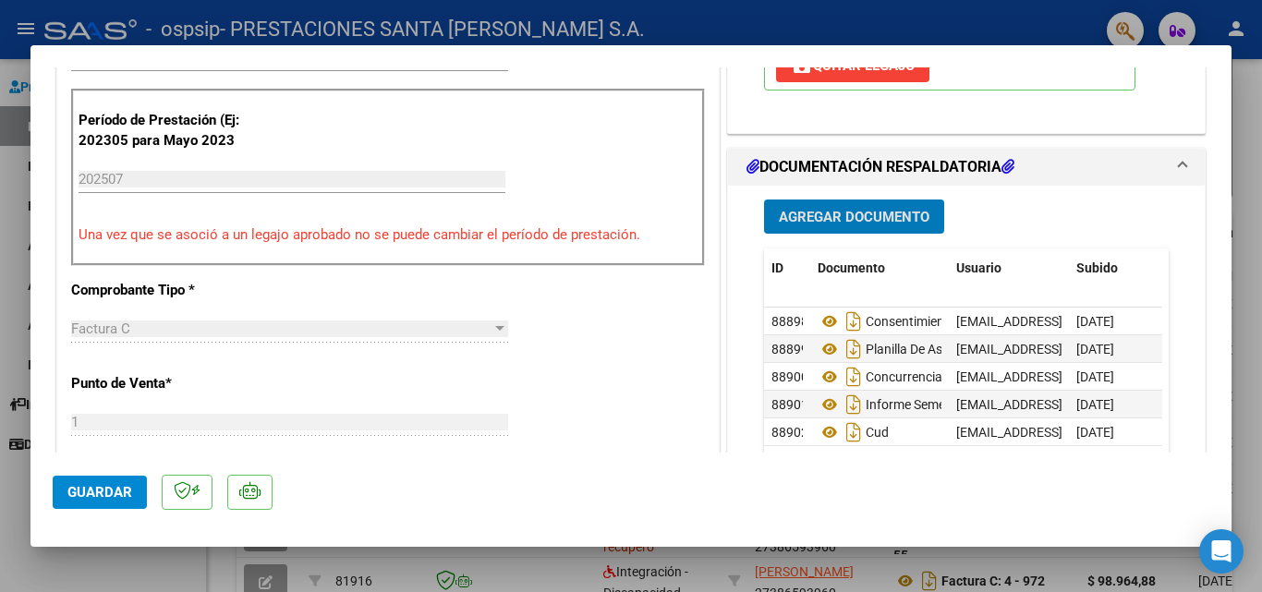
click at [897, 210] on span "Agregar Documento" at bounding box center [854, 217] width 151 height 17
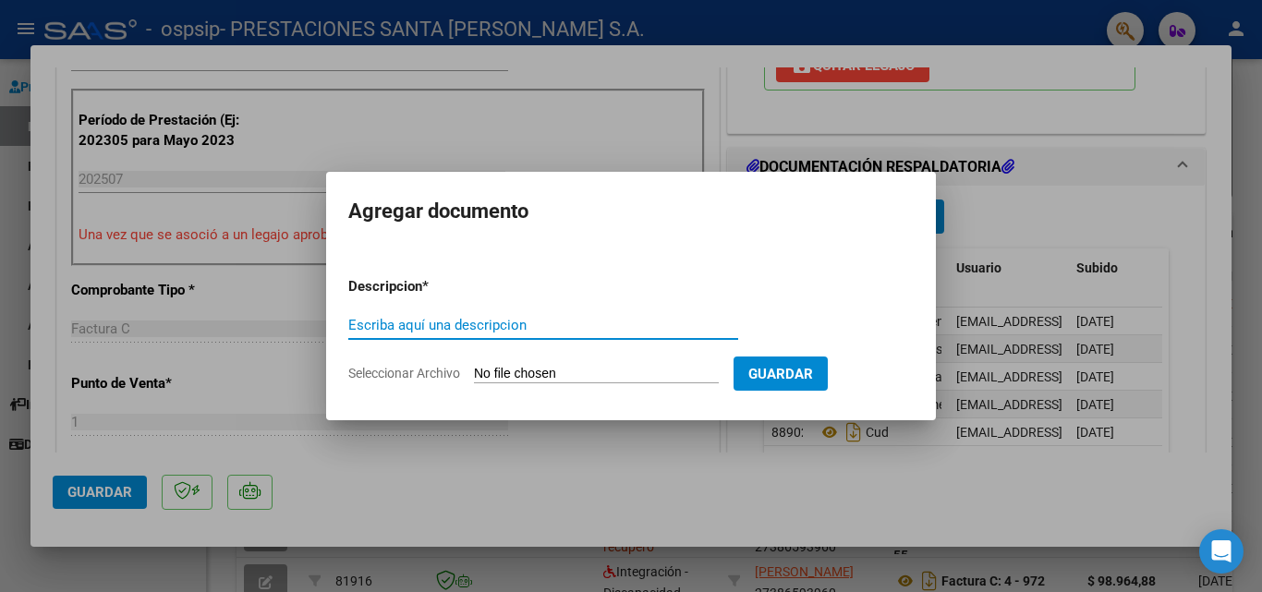
click at [574, 368] on input "Seleccionar Archivo" at bounding box center [596, 375] width 245 height 18
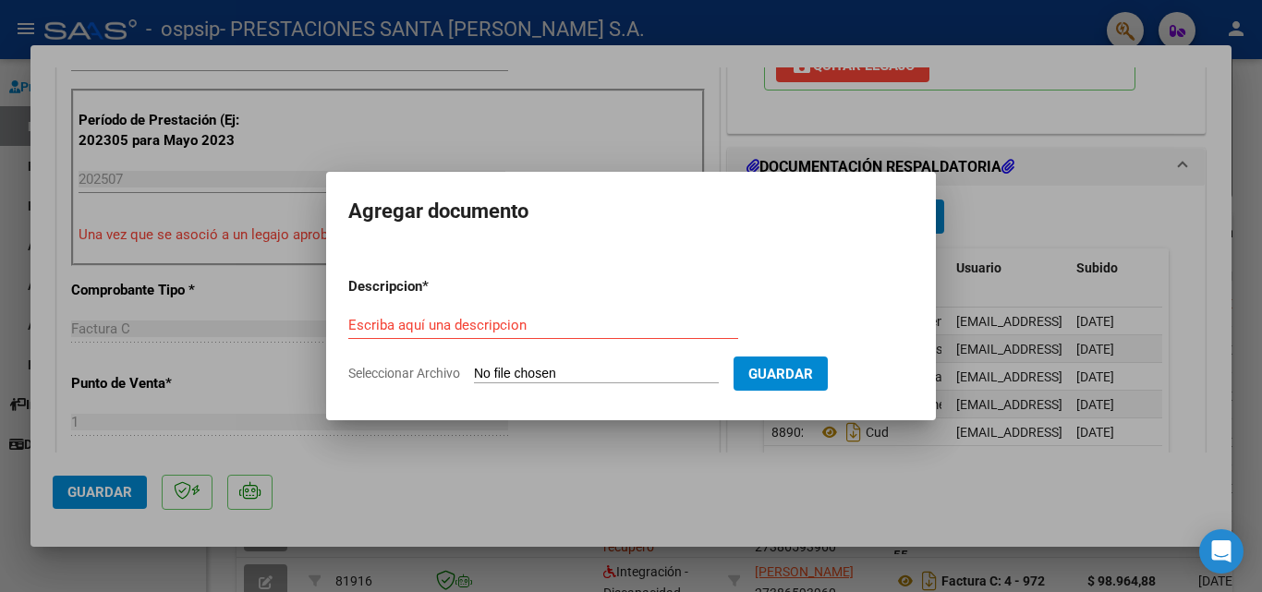
type input "C:\fakepath\[PERSON_NAME]. Autorización O.S.P.S.I.P.pdf"
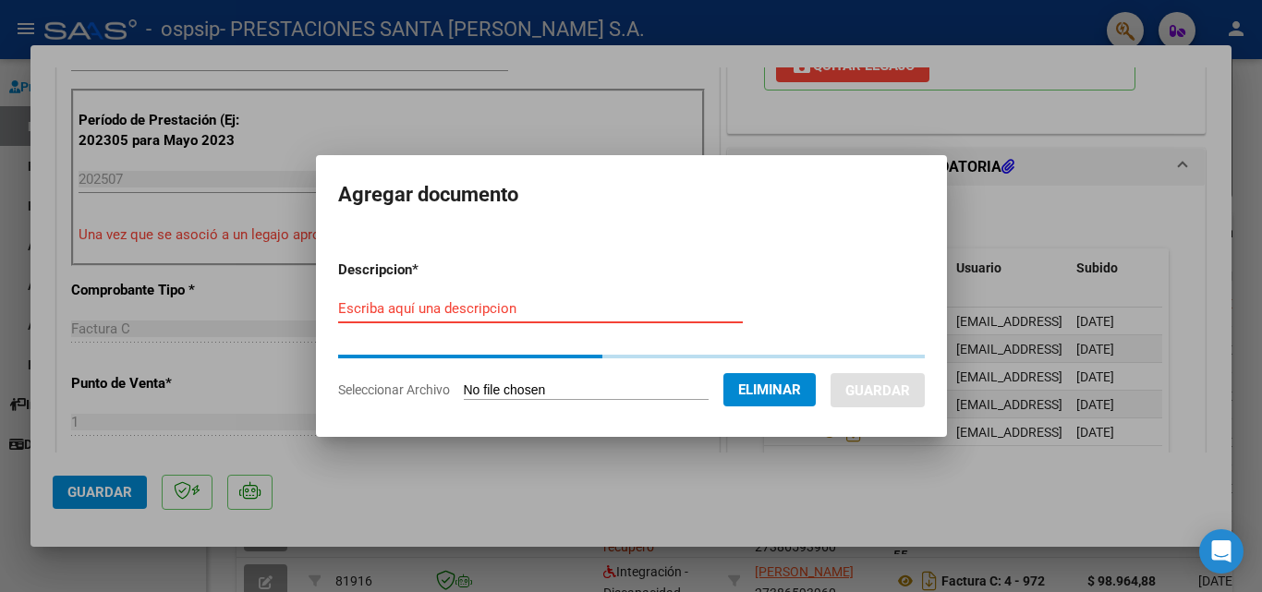
click at [453, 308] on input "Escriba aquí una descripcion" at bounding box center [540, 308] width 405 height 17
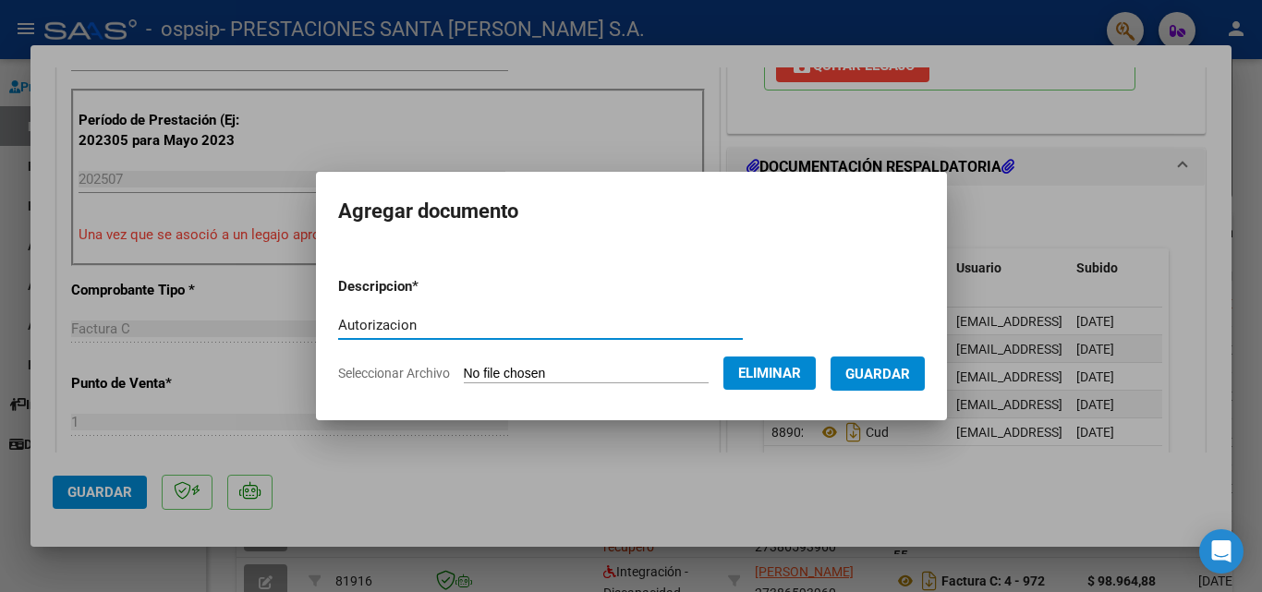
type input "Autorizacion"
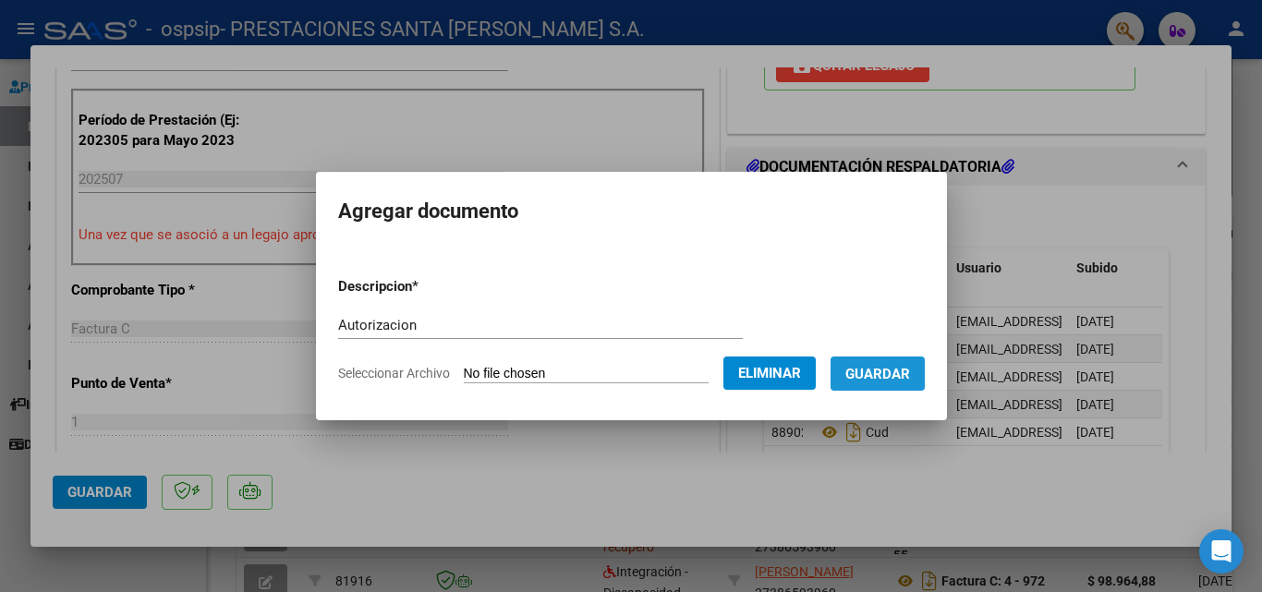
click at [892, 372] on span "Guardar" at bounding box center [878, 374] width 65 height 17
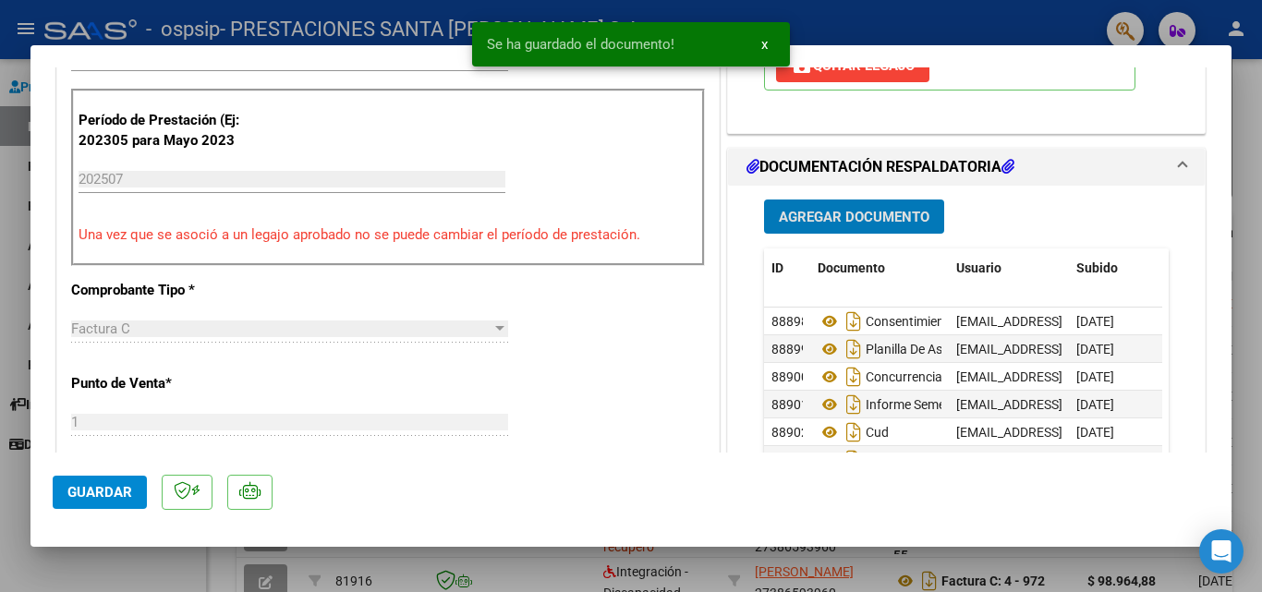
click at [117, 502] on button "Guardar" at bounding box center [100, 492] width 94 height 33
